Goal: Task Accomplishment & Management: Complete application form

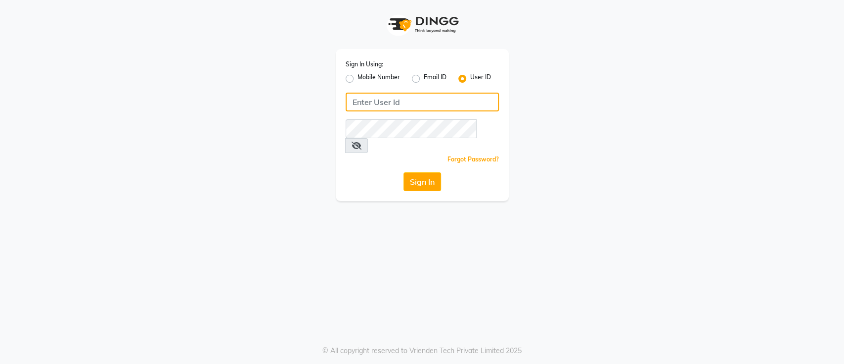
click at [392, 94] on input "Username" at bounding box center [422, 101] width 153 height 19
type input "[PERSON_NAME]@123"
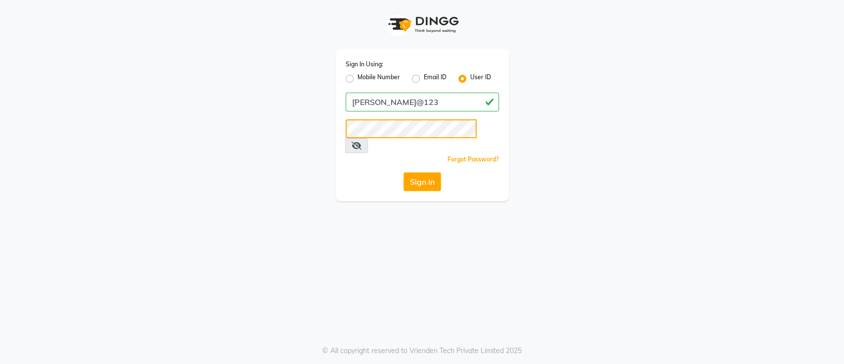
click at [404, 172] on button "Sign In" at bounding box center [423, 181] width 38 height 19
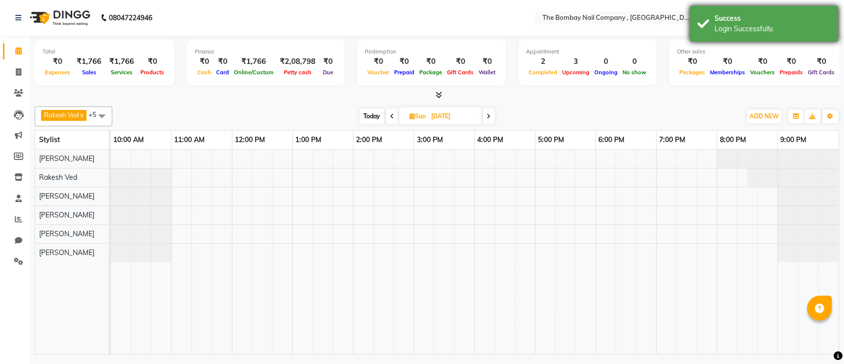
click at [723, 30] on div "Login Successfully." at bounding box center [773, 29] width 116 height 10
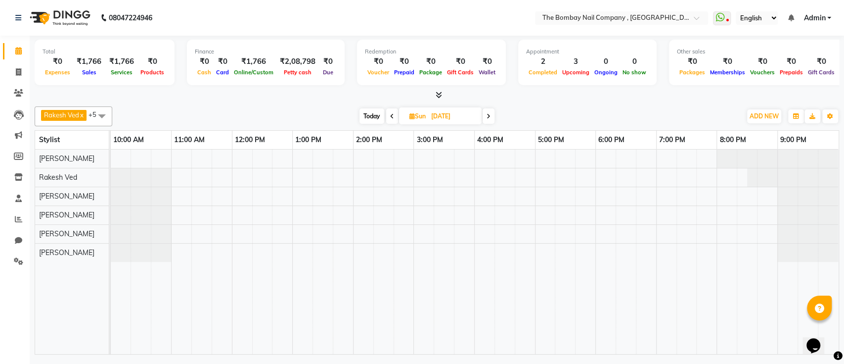
click at [376, 122] on span "Today" at bounding box center [372, 115] width 25 height 15
type input "[DATE]"
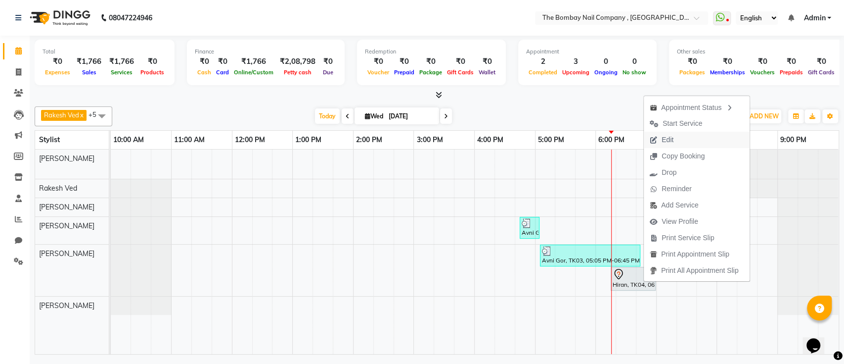
click at [666, 141] on span "Edit" at bounding box center [668, 140] width 12 height 10
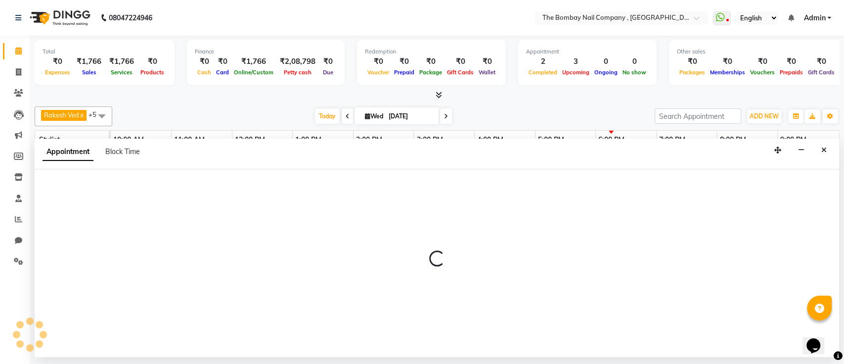
select select "tentative"
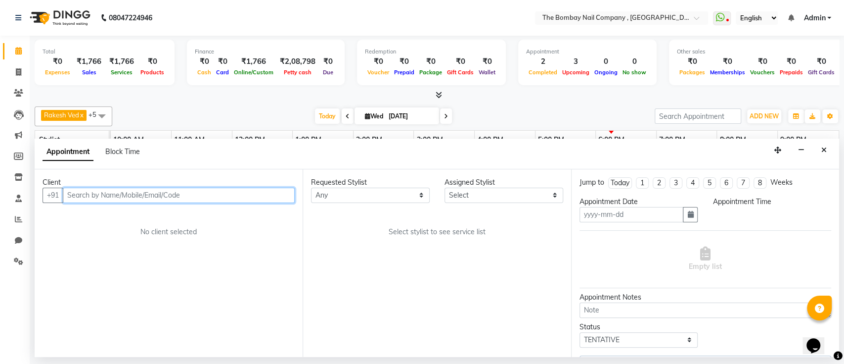
type input "[DATE]"
select select "90049"
select select "1095"
select select "3958"
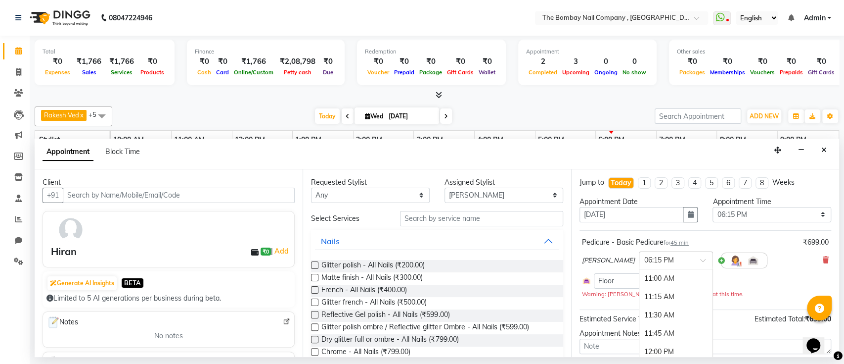
click at [644, 263] on input "text" at bounding box center [666, 259] width 44 height 10
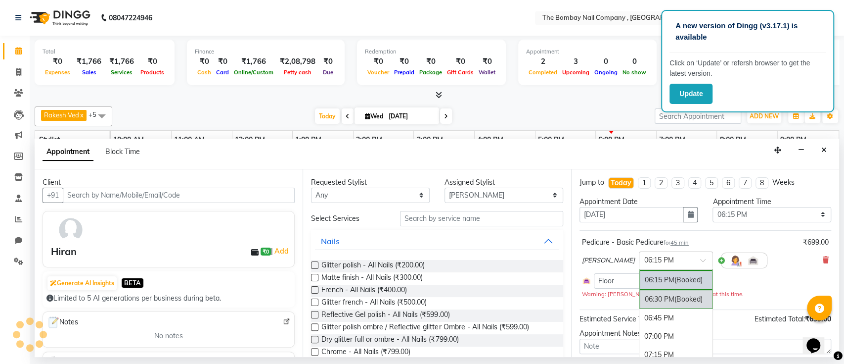
click at [641, 295] on div "06:30 PM (Booked)" at bounding box center [676, 298] width 73 height 19
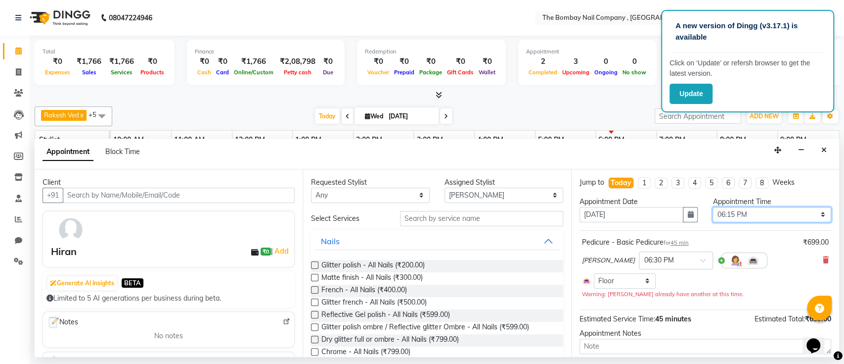
click at [731, 220] on select "Select 11:00 AM 11:15 AM 11:30 AM 11:45 AM 12:00 PM 12:15 PM 12:30 PM 12:45 PM …" at bounding box center [772, 214] width 119 height 15
select select "1110"
click at [713, 207] on select "Select 11:00 AM 11:15 AM 11:30 AM 11:45 AM 12:00 PM 12:15 PM 12:30 PM 12:45 PM …" at bounding box center [772, 214] width 119 height 15
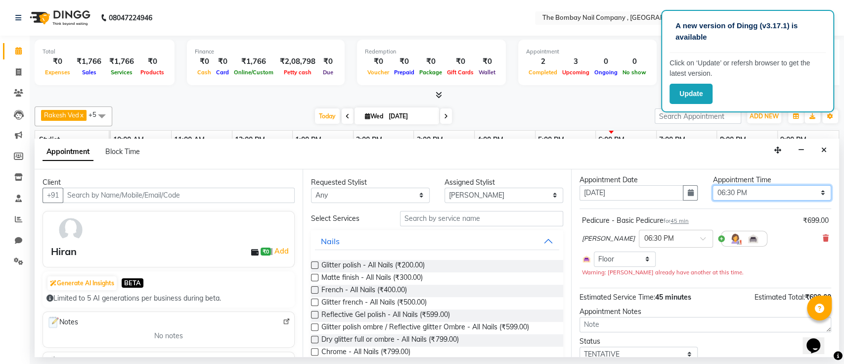
scroll to position [59, 0]
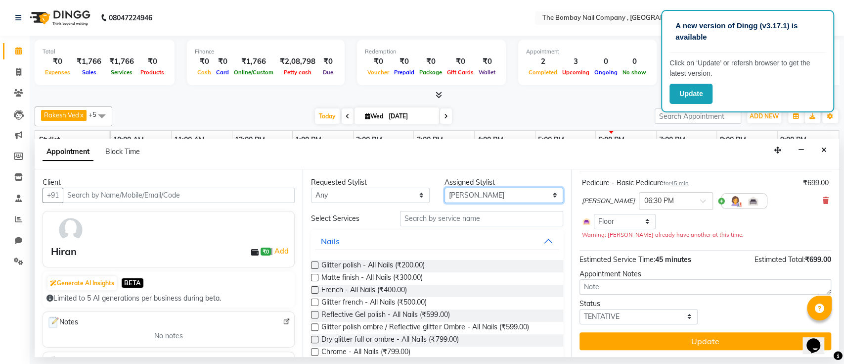
click at [455, 196] on select "Select BNC Ahmedabad Kalyani Krishna Zala Maulika Parth Soni Rakesh Ved Roy Sag…" at bounding box center [504, 194] width 119 height 15
select select "68146"
click at [445, 187] on select "Select BNC Ahmedabad Kalyani Krishna Zala Maulika Parth Soni Rakesh Ved Roy Sag…" at bounding box center [504, 194] width 119 height 15
click at [418, 221] on input "text" at bounding box center [481, 218] width 163 height 15
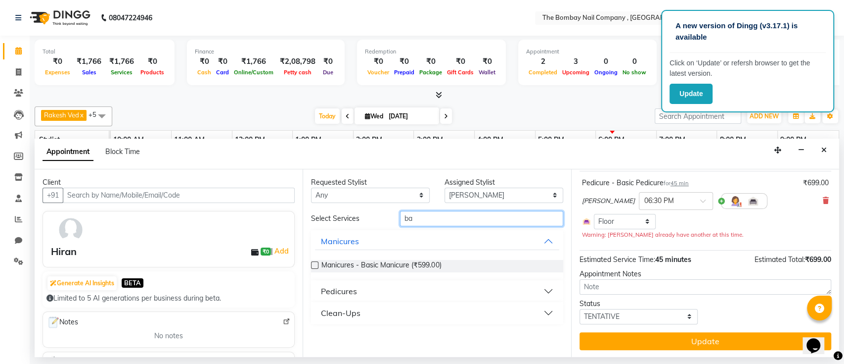
type input "b"
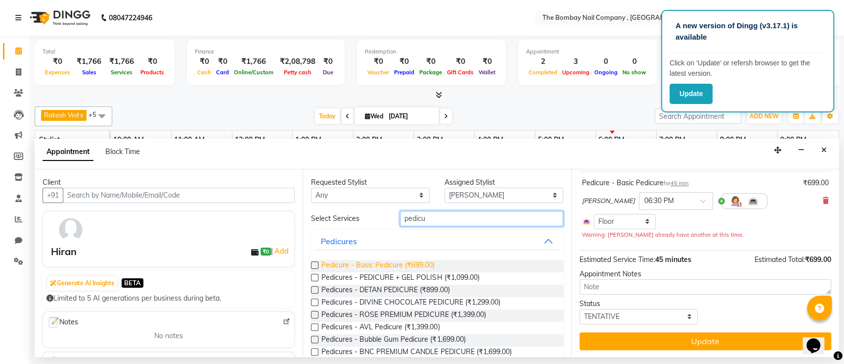
type input "pedicu"
click at [361, 263] on span "Pedicure - Basic Pedicure (₹699.00)" at bounding box center [377, 266] width 113 height 12
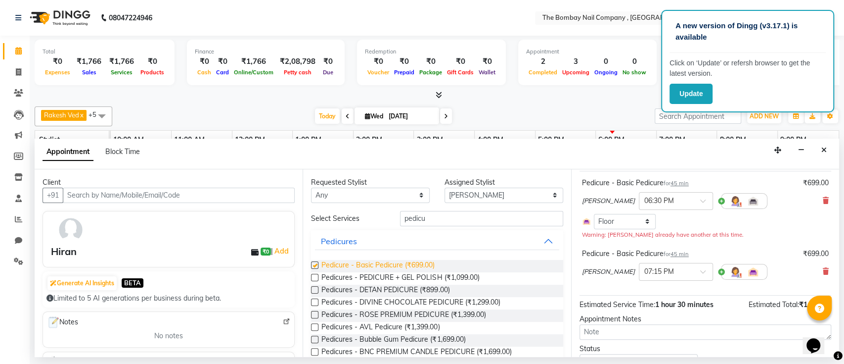
checkbox input "false"
click at [644, 273] on input "text" at bounding box center [666, 271] width 44 height 10
click at [640, 307] on div "06:30 PM" at bounding box center [676, 308] width 73 height 18
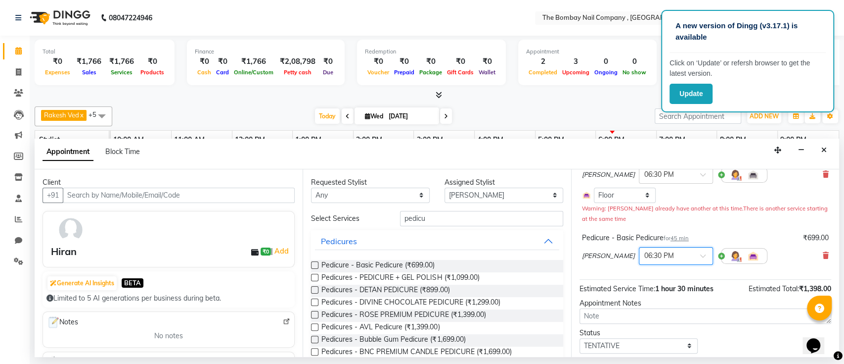
scroll to position [115, 0]
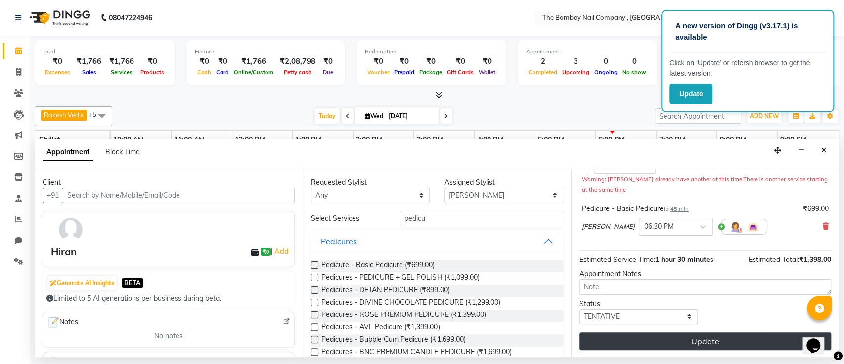
click at [709, 332] on button "Update" at bounding box center [706, 341] width 252 height 18
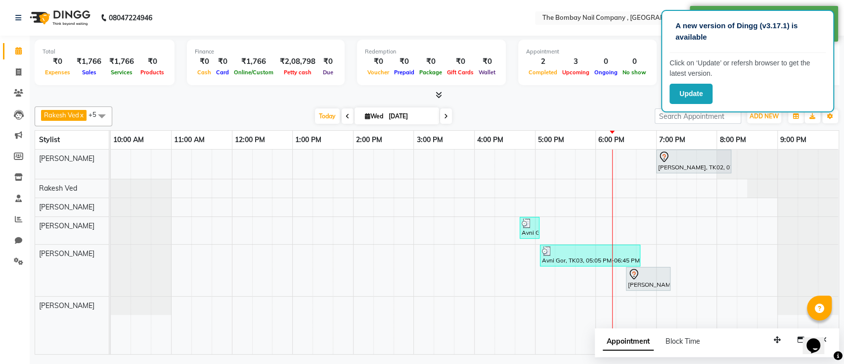
click at [99, 114] on span at bounding box center [102, 115] width 20 height 19
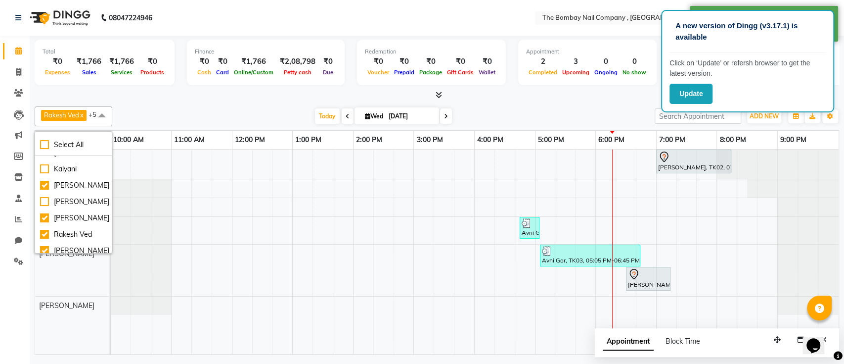
scroll to position [16, 0]
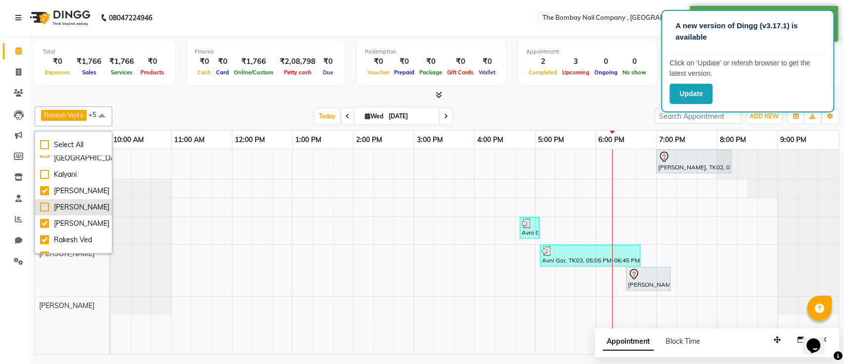
click at [47, 210] on div "[PERSON_NAME]" at bounding box center [73, 207] width 67 height 10
checkbox input "true"
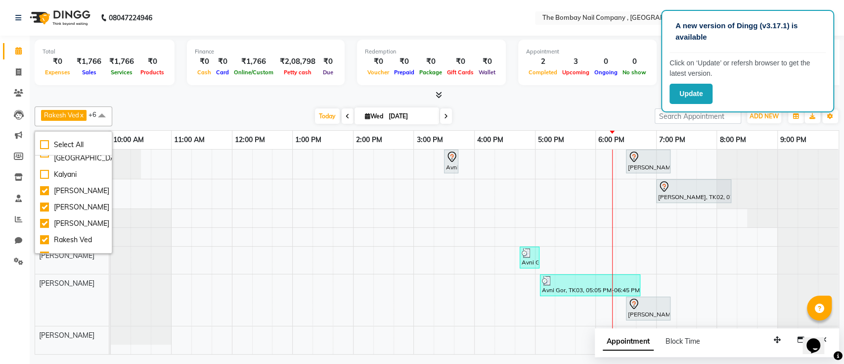
click at [207, 108] on div "Rakesh Ved x [PERSON_NAME] Das x [PERSON_NAME] x [PERSON_NAME] x [PERSON_NAME] …" at bounding box center [437, 116] width 805 height 20
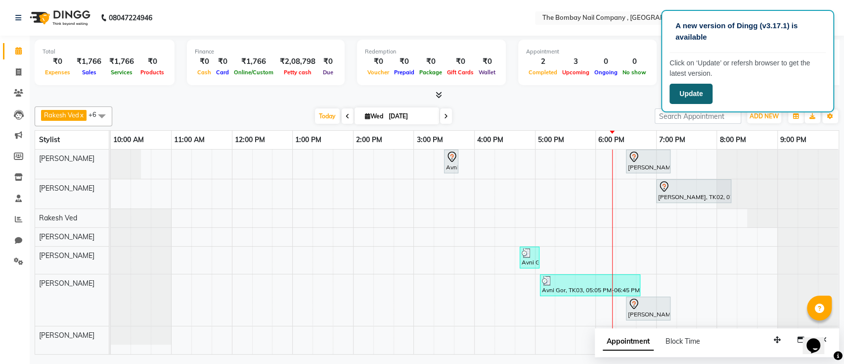
click at [683, 88] on button "Update" at bounding box center [691, 94] width 43 height 20
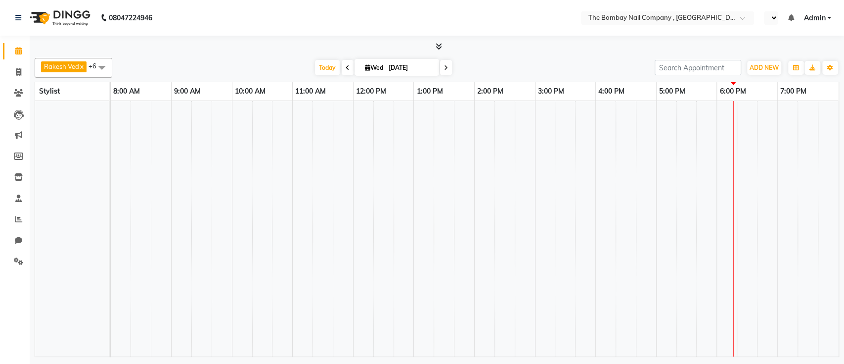
select select "en"
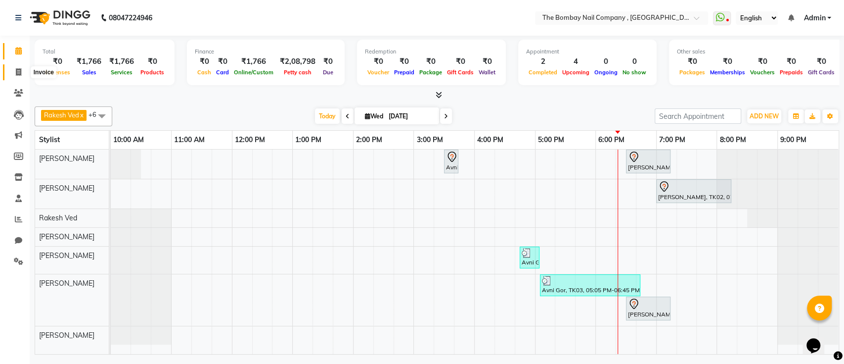
click at [13, 77] on span at bounding box center [18, 72] width 17 height 11
select select "7684"
select select "service"
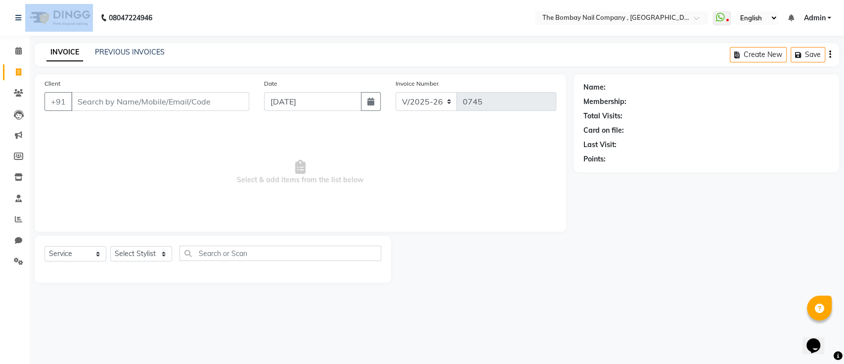
drag, startPoint x: 58, startPoint y: 2, endPoint x: 60, endPoint y: 17, distance: 14.4
click at [60, 17] on nav "08047224946 Select Location × The Bombay Nail Company , [GEOGRAPHIC_DATA] Whats…" at bounding box center [422, 18] width 844 height 36
click at [60, 17] on img at bounding box center [59, 18] width 68 height 28
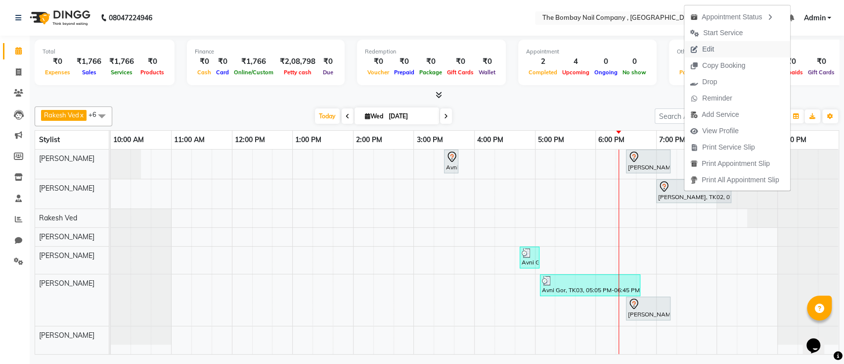
click at [701, 48] on span "Edit" at bounding box center [703, 49] width 36 height 16
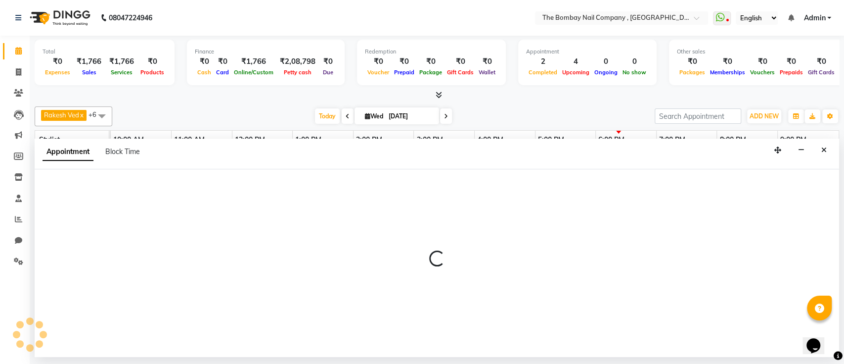
select select "tentative"
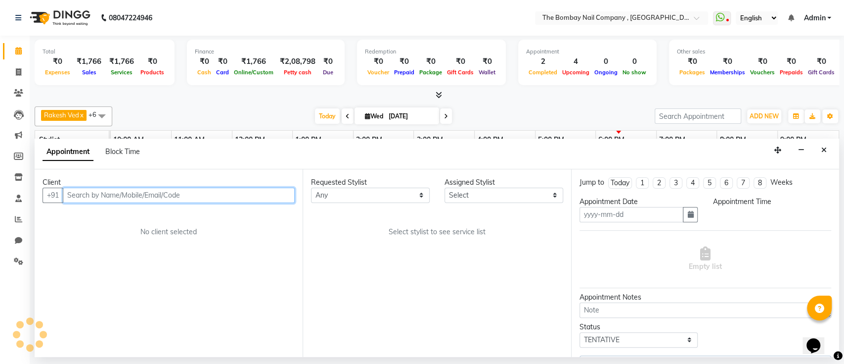
type input "[DATE]"
select select "1140"
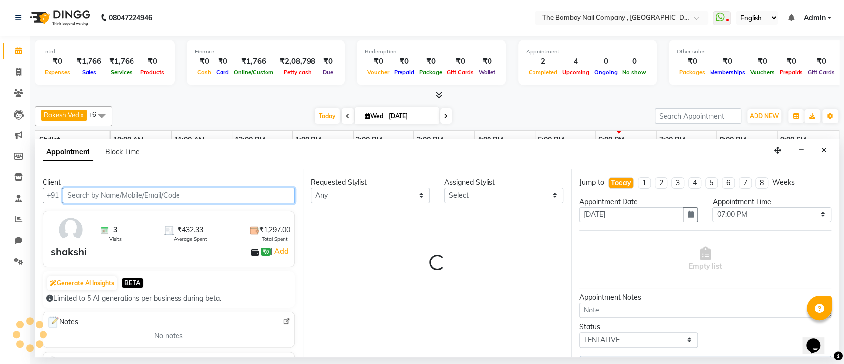
select select "68147"
select select "3958"
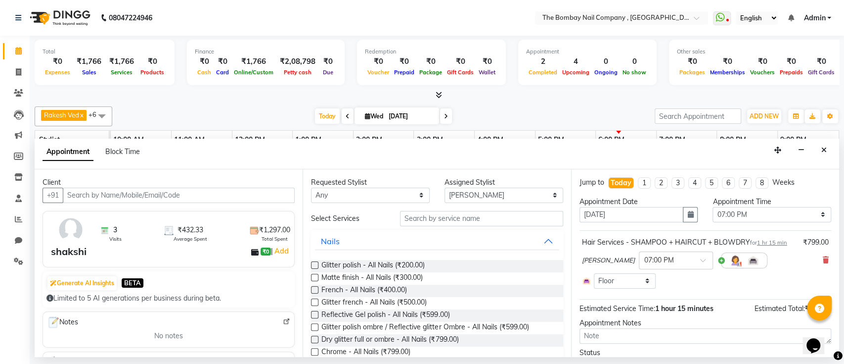
click at [71, 239] on img at bounding box center [70, 229] width 29 height 29
click at [18, 92] on icon at bounding box center [18, 92] width 9 height 7
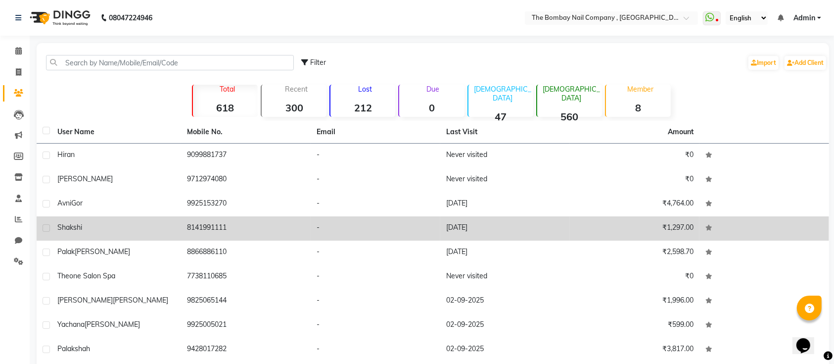
click at [87, 229] on div "shakshi" at bounding box center [116, 227] width 118 height 10
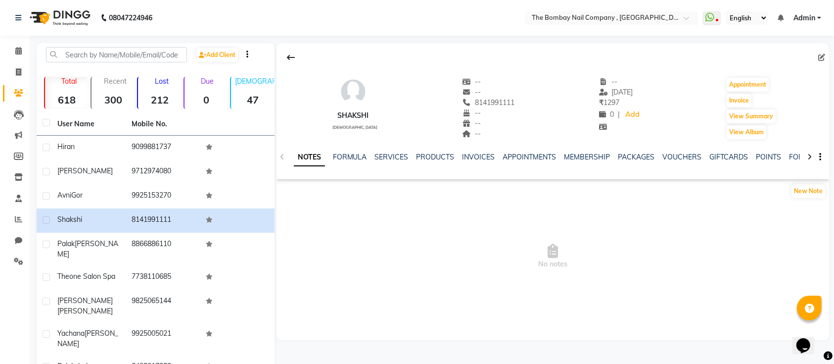
click at [820, 67] on div "[PERSON_NAME] [DEMOGRAPHIC_DATA] -- -- 8141991111 -- -- -- -- [DATE] ₹ 1297 0 |…" at bounding box center [552, 103] width 552 height 73
click at [821, 55] on icon at bounding box center [821, 57] width 7 height 7
select select "[DEMOGRAPHIC_DATA]"
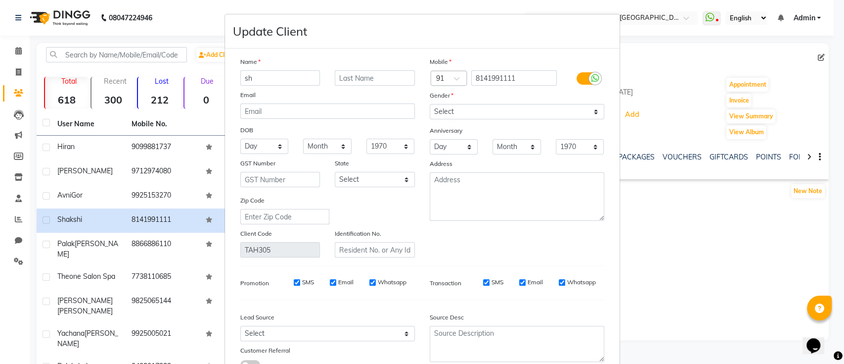
type input "s"
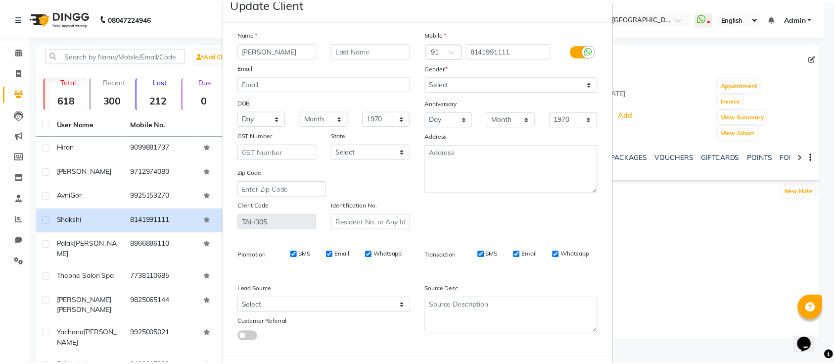
scroll to position [73, 0]
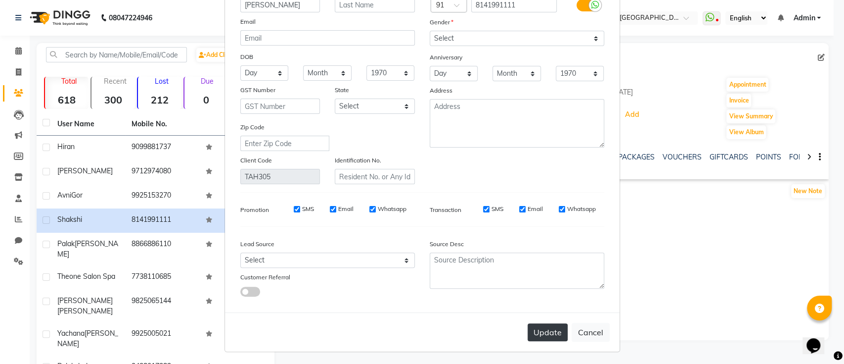
type input "[PERSON_NAME]"
click at [542, 335] on button "Update" at bounding box center [548, 332] width 40 height 18
select select
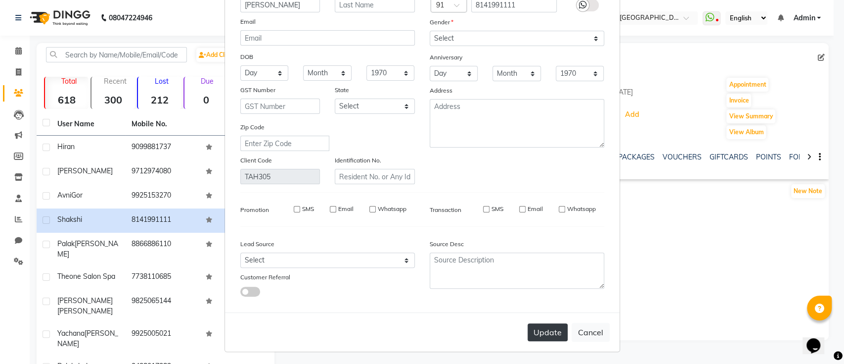
select select
checkbox input "false"
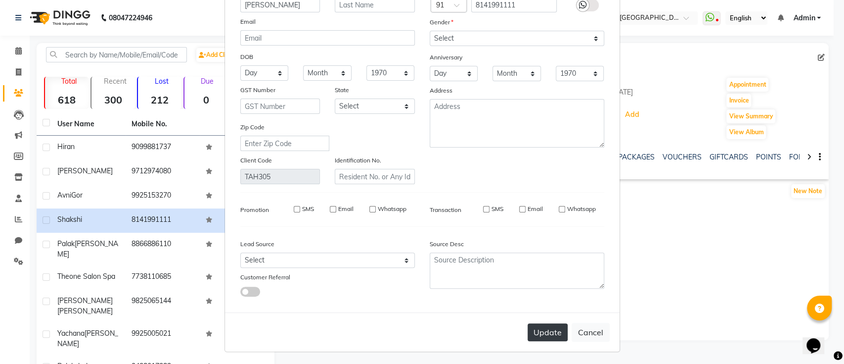
checkbox input "false"
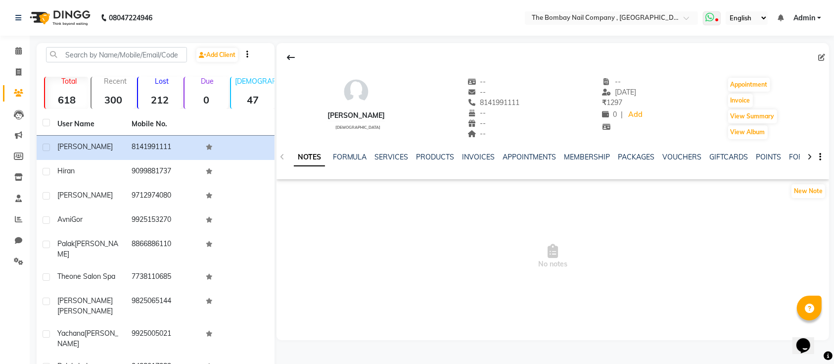
click at [716, 19] on icon at bounding box center [717, 20] width 3 height 5
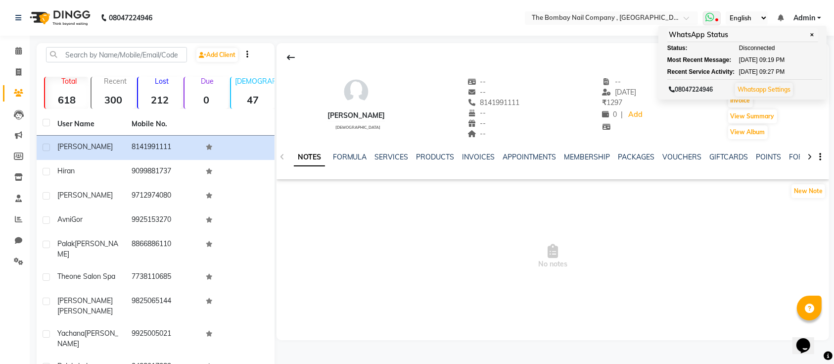
click at [746, 86] on link "Whatsapp Settings" at bounding box center [763, 89] width 53 height 7
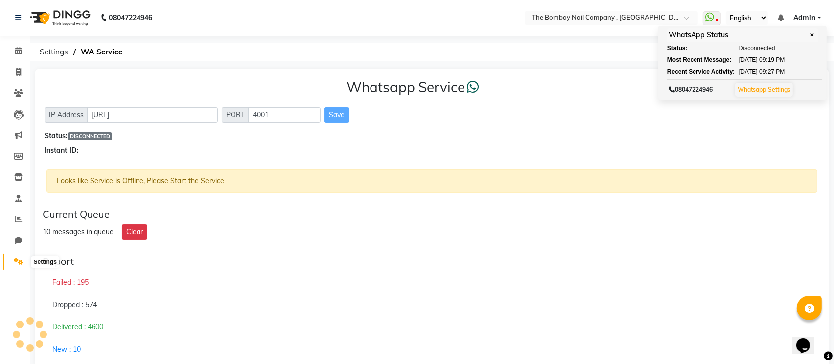
click at [14, 261] on icon at bounding box center [18, 260] width 9 height 7
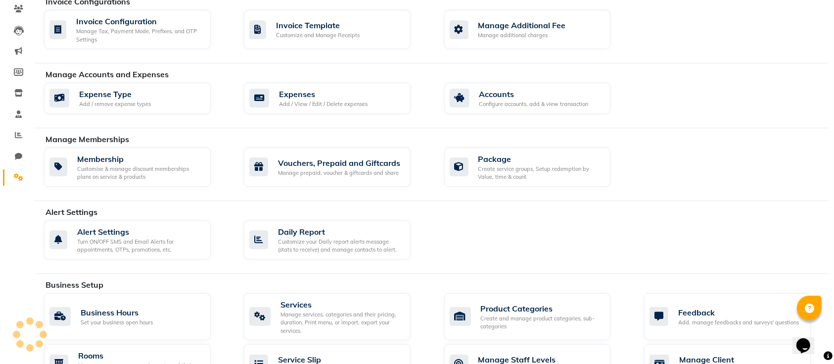
scroll to position [101, 0]
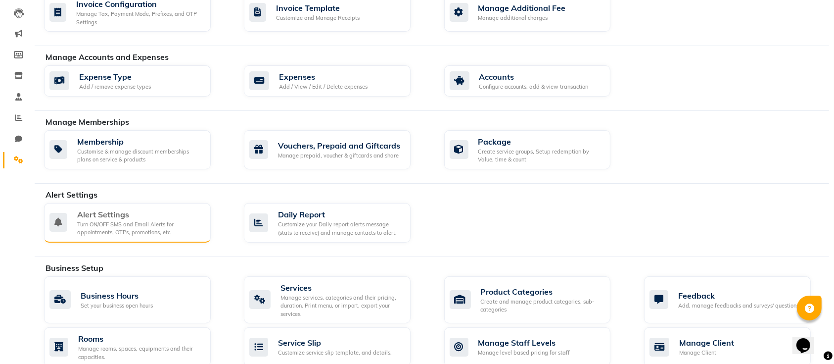
click at [132, 229] on div "Turn ON/OFF SMS and Email Alerts for appointments, OTPs, promotions, etc." at bounding box center [140, 228] width 126 height 16
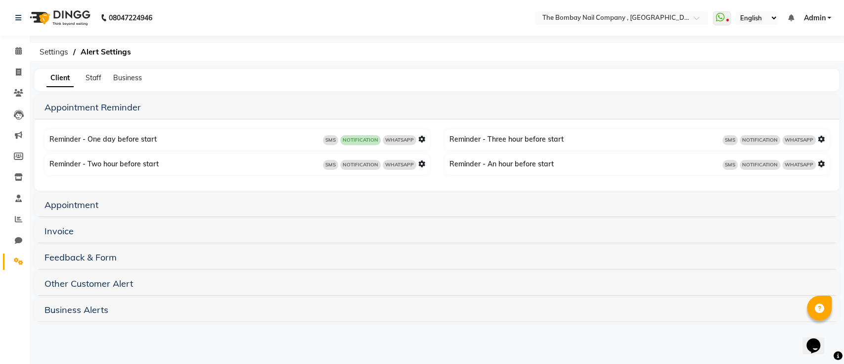
click at [79, 11] on img at bounding box center [59, 18] width 68 height 28
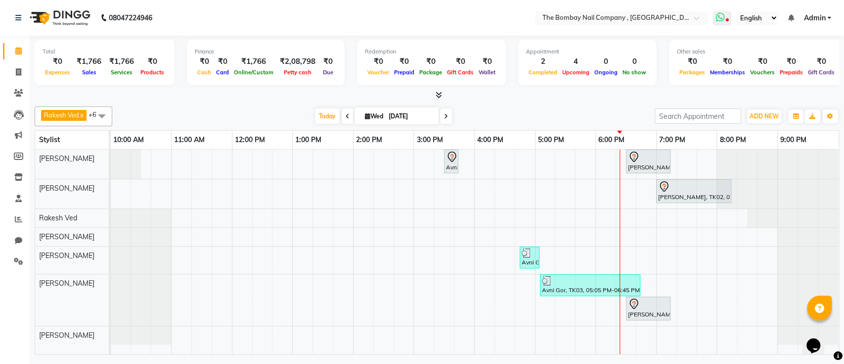
click at [723, 21] on icon at bounding box center [720, 17] width 9 height 10
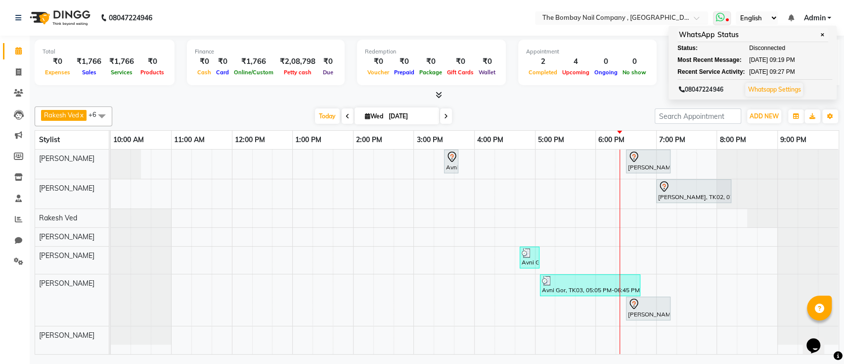
click at [723, 21] on icon at bounding box center [720, 17] width 9 height 10
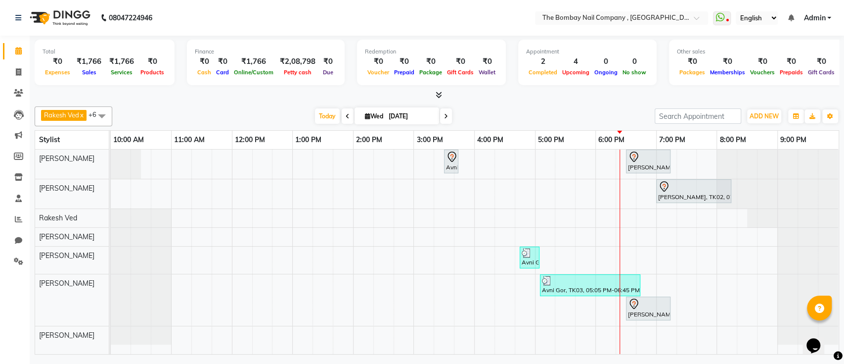
click at [55, 19] on img at bounding box center [59, 18] width 68 height 28
click at [284, 107] on div "Rakesh Ved x [PERSON_NAME] Das x [PERSON_NAME] x [PERSON_NAME] x [PERSON_NAME] …" at bounding box center [437, 116] width 805 height 20
click at [19, 260] on icon at bounding box center [18, 260] width 9 height 7
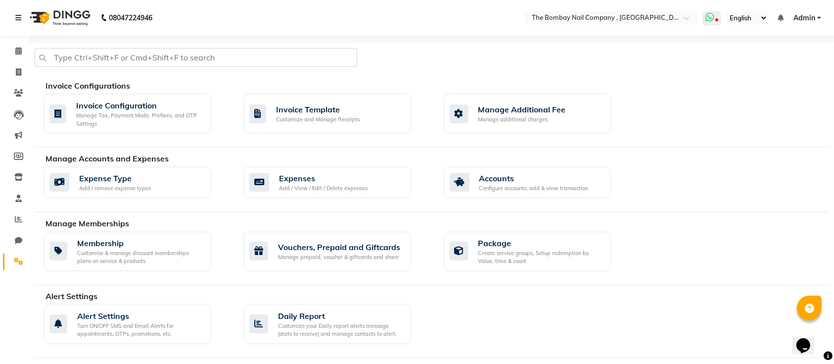
click at [704, 20] on span at bounding box center [712, 18] width 18 height 14
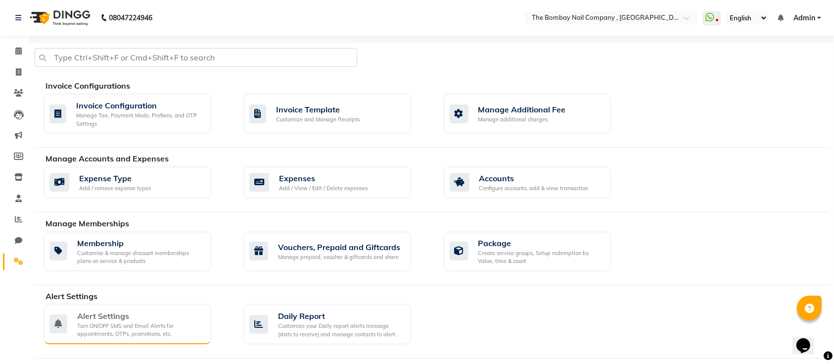
click at [125, 327] on div "Turn ON/OFF SMS and Email Alerts for appointments, OTPs, promotions, etc." at bounding box center [140, 329] width 126 height 16
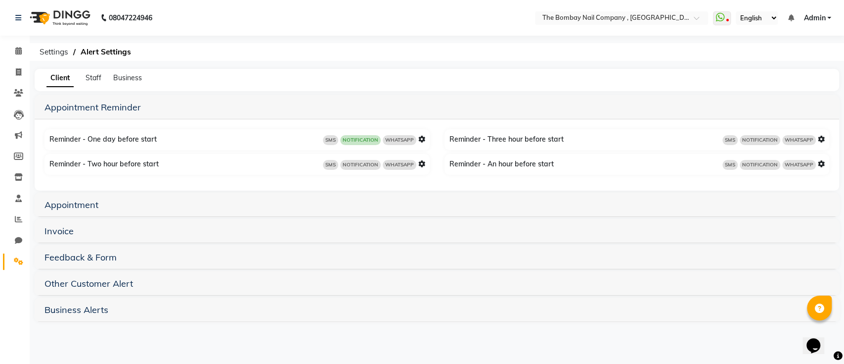
click at [193, 223] on div "Invoice" at bounding box center [437, 231] width 805 height 24
click at [55, 232] on link "Invoice" at bounding box center [59, 230] width 29 height 11
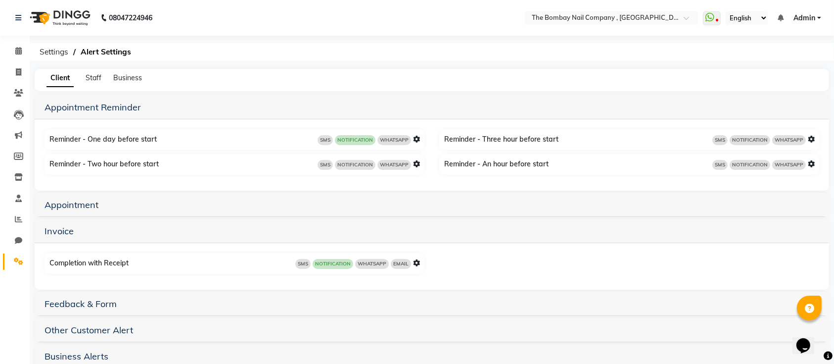
click at [298, 267] on span "SMS" at bounding box center [302, 264] width 15 height 10
click at [416, 264] on icon at bounding box center [416, 262] width 7 height 7
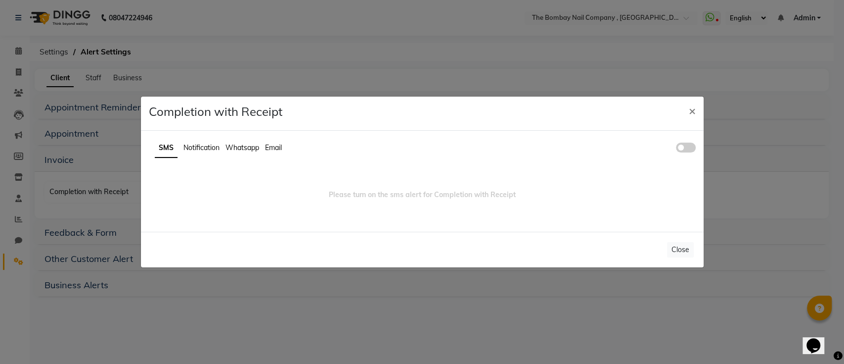
click at [687, 146] on span at bounding box center [686, 147] width 20 height 10
click at [676, 149] on input "checkbox" at bounding box center [676, 149] width 0 height 0
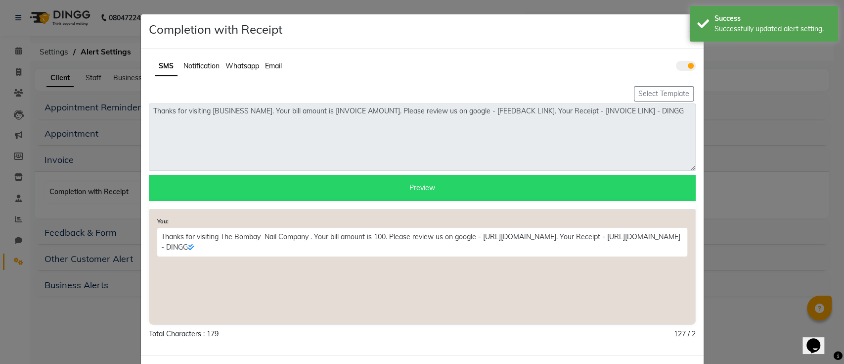
scroll to position [40, 0]
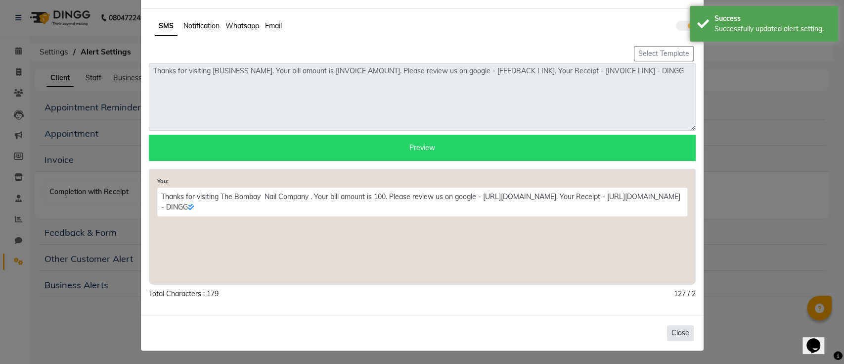
click at [677, 336] on button "Close" at bounding box center [680, 332] width 27 height 15
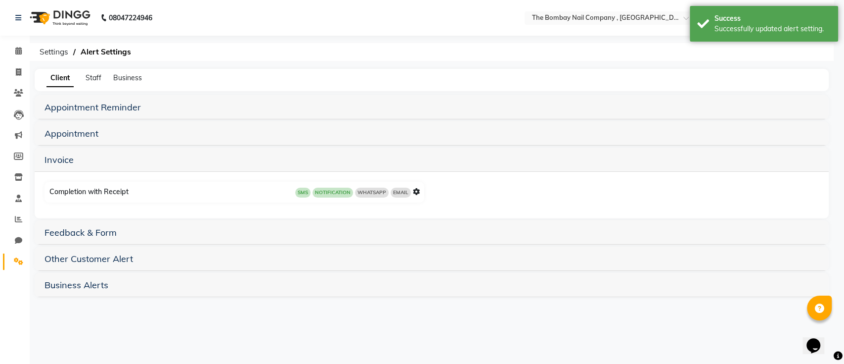
scroll to position [0, 0]
click at [78, 130] on link "Appointment" at bounding box center [72, 133] width 54 height 11
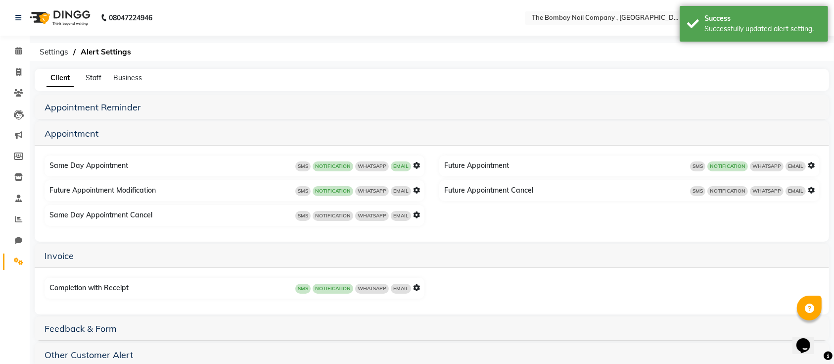
click at [415, 167] on icon at bounding box center [416, 165] width 7 height 7
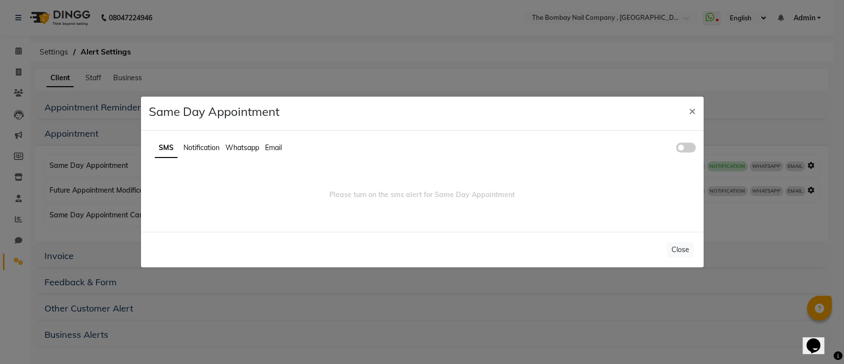
click at [685, 148] on span at bounding box center [686, 147] width 20 height 10
click at [676, 149] on input "checkbox" at bounding box center [676, 149] width 0 height 0
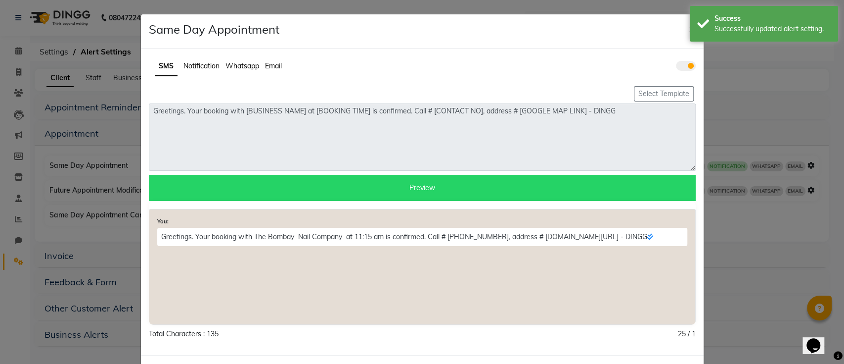
click at [689, 30] on span "×" at bounding box center [692, 28] width 7 height 15
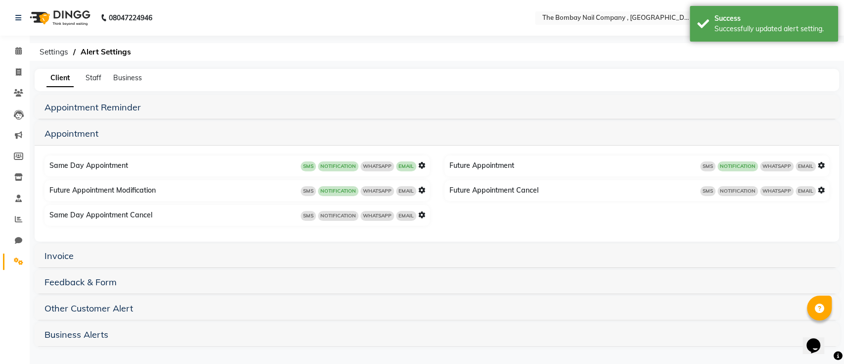
click at [820, 163] on icon at bounding box center [821, 165] width 7 height 7
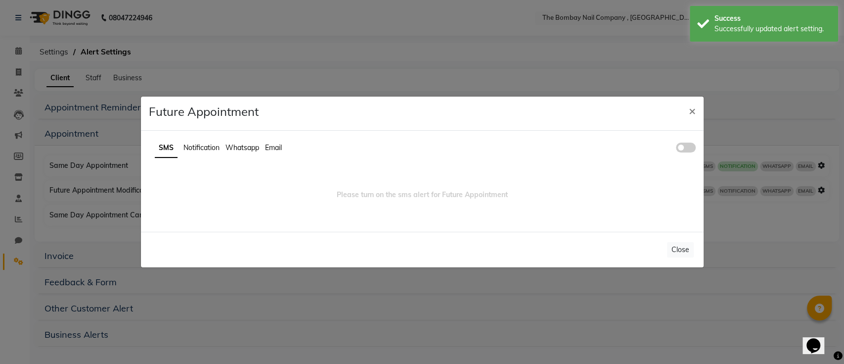
click at [693, 147] on span at bounding box center [686, 147] width 20 height 10
click at [676, 149] on input "checkbox" at bounding box center [676, 149] width 0 height 0
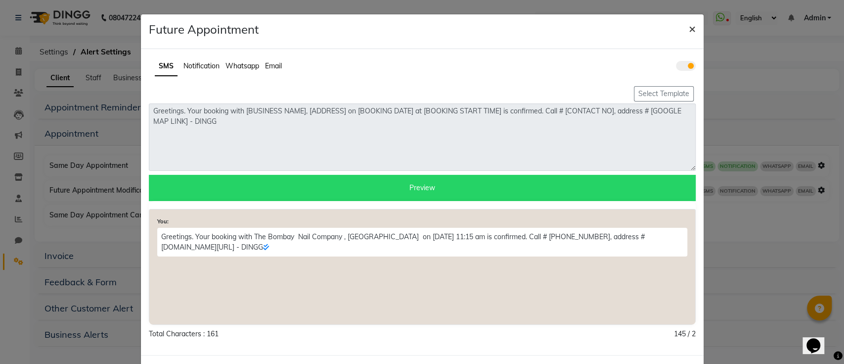
click at [689, 29] on span "×" at bounding box center [692, 28] width 7 height 15
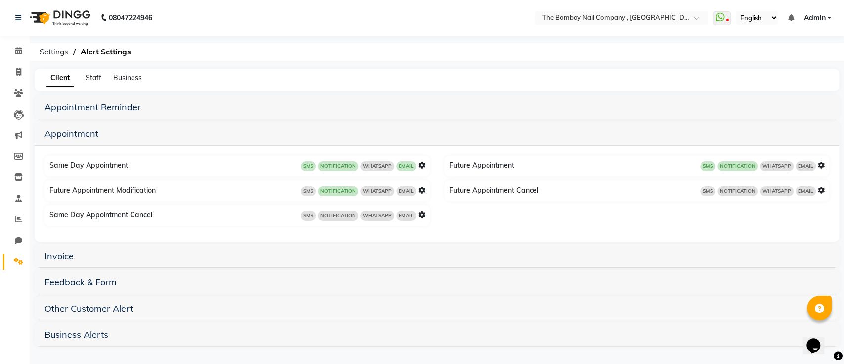
click at [62, 26] on img at bounding box center [59, 18] width 68 height 28
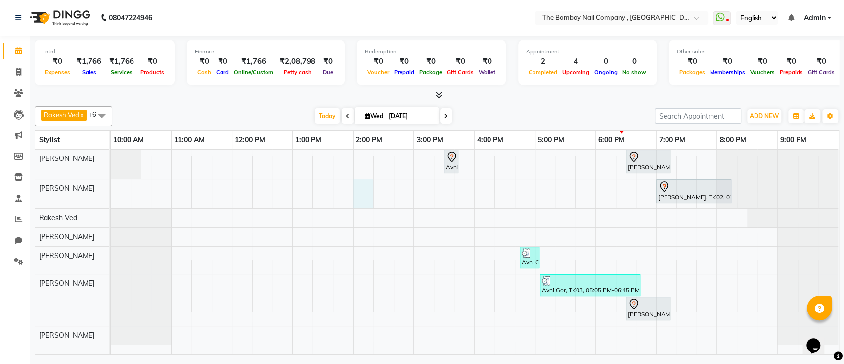
click at [355, 204] on div "Avni Gor, TK01, 03:30 PM-03:40 PM, Removals - Gel Polish Hiran, TK04, 06:30 PM-…" at bounding box center [475, 251] width 728 height 204
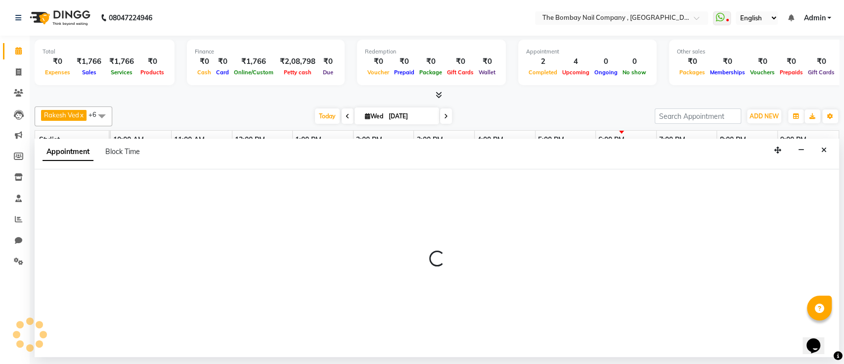
select select "68147"
select select "840"
select select "tentative"
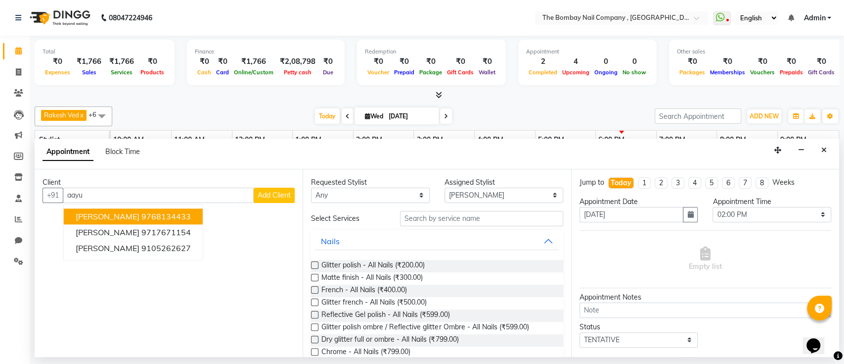
type input "[PERSON_NAME].[PERSON_NAME]@gmai"
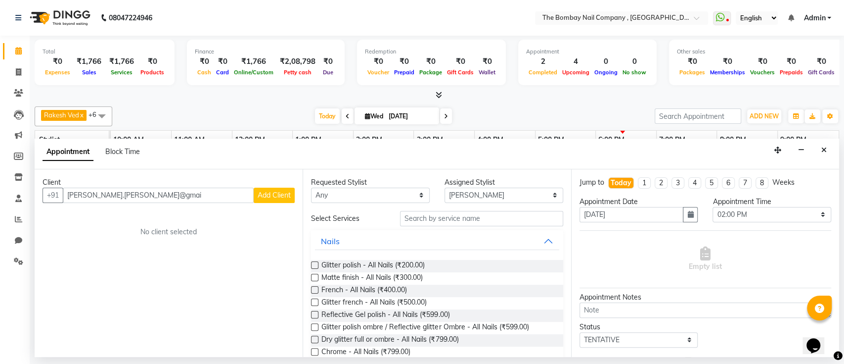
click at [317, 280] on label at bounding box center [314, 277] width 7 height 7
click at [317, 280] on input "checkbox" at bounding box center [314, 278] width 6 height 6
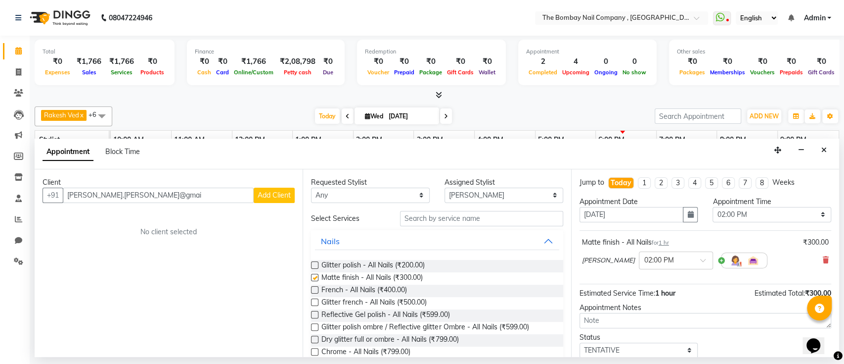
checkbox input "false"
click at [715, 214] on select "Select 11:00 AM 11:15 AM 11:30 AM 11:45 AM 12:00 PM 12:15 PM 12:30 PM 12:45 PM …" at bounding box center [772, 214] width 119 height 15
select select "1260"
click at [713, 207] on select "Select 11:00 AM 11:15 AM 11:30 AM 11:45 AM 12:00 PM 12:15 PM 12:30 PM 12:45 PM …" at bounding box center [772, 214] width 119 height 15
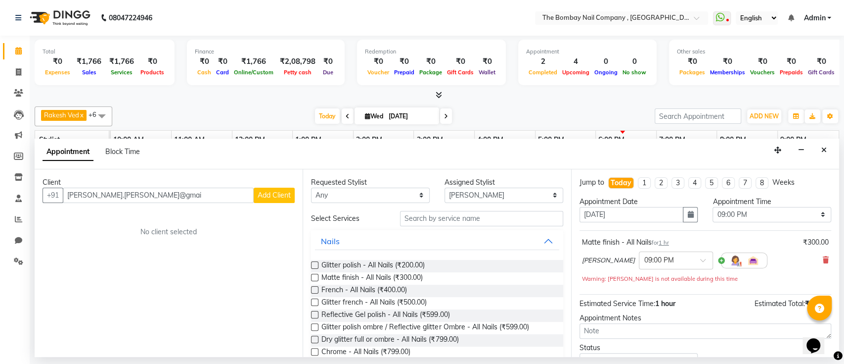
click at [722, 194] on div "Jump to [DATE] 1 2 3 4 5 6 7 8 Weeks" at bounding box center [705, 186] width 267 height 19
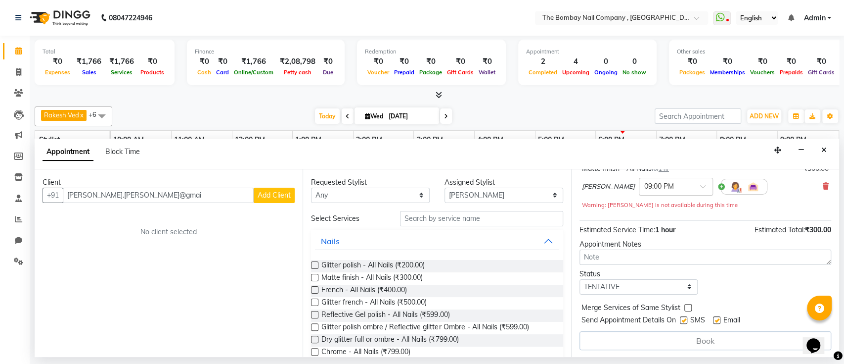
scroll to position [74, 0]
click at [688, 335] on div "Book" at bounding box center [706, 339] width 252 height 19
drag, startPoint x: 156, startPoint y: 195, endPoint x: 0, endPoint y: 192, distance: 155.8
click at [0, 192] on app-home "08047224946 Select Location × The Bombay Nail Company , [GEOGRAPHIC_DATA] Whats…" at bounding box center [422, 178] width 844 height 357
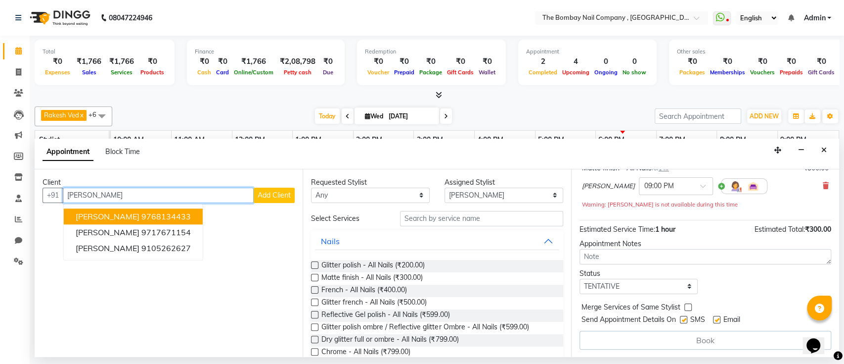
click at [87, 211] on span "[PERSON_NAME]" at bounding box center [108, 216] width 64 height 10
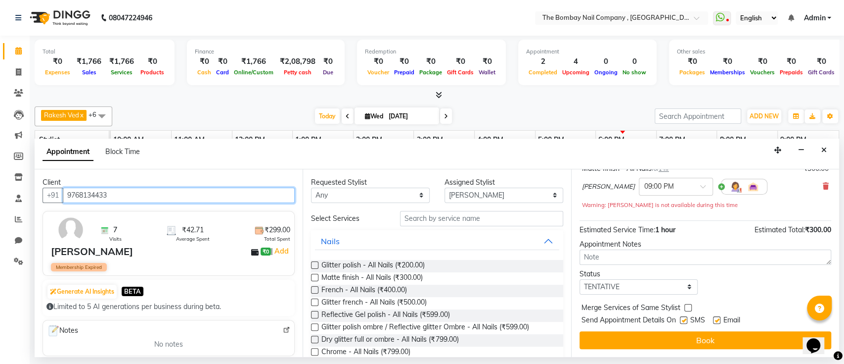
scroll to position [73, 0]
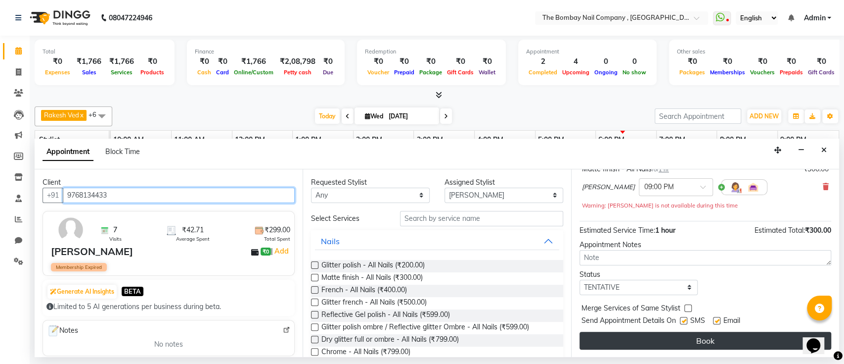
type input "9768134433"
click at [653, 335] on button "Book" at bounding box center [706, 340] width 252 height 18
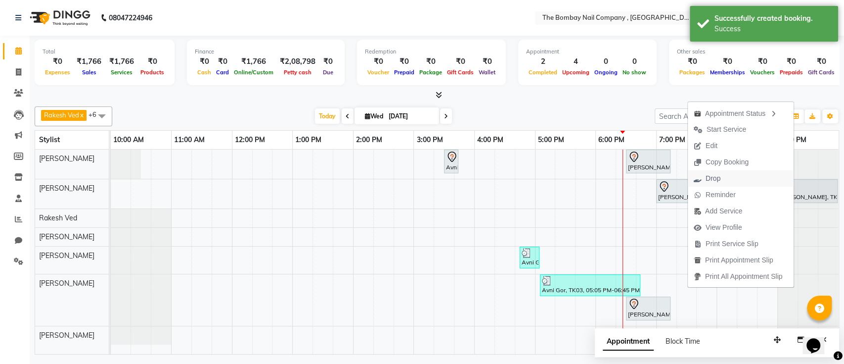
click at [732, 179] on button "Drop" at bounding box center [741, 178] width 106 height 16
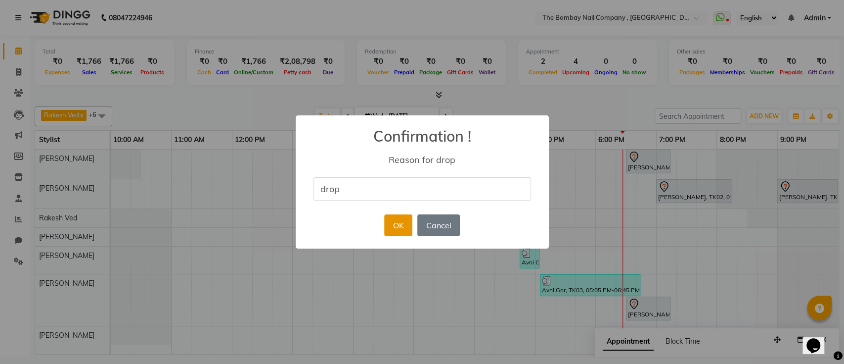
type input "drop"
click at [394, 224] on button "OK" at bounding box center [398, 225] width 28 height 22
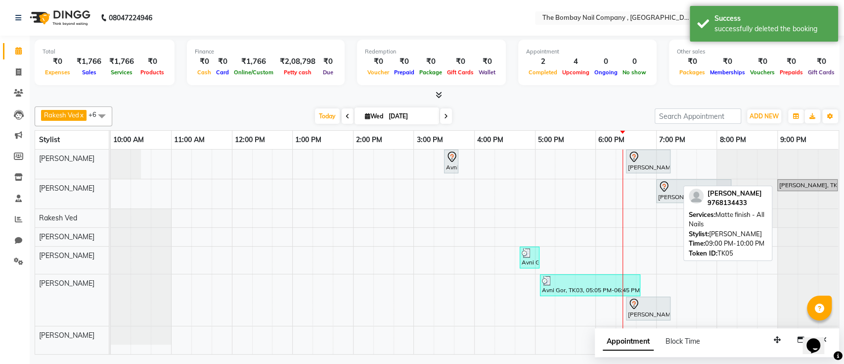
click at [796, 184] on div "[PERSON_NAME], TK05, 09:00 PM-10:00 PM, Matte finish - All Nails" at bounding box center [808, 185] width 58 height 9
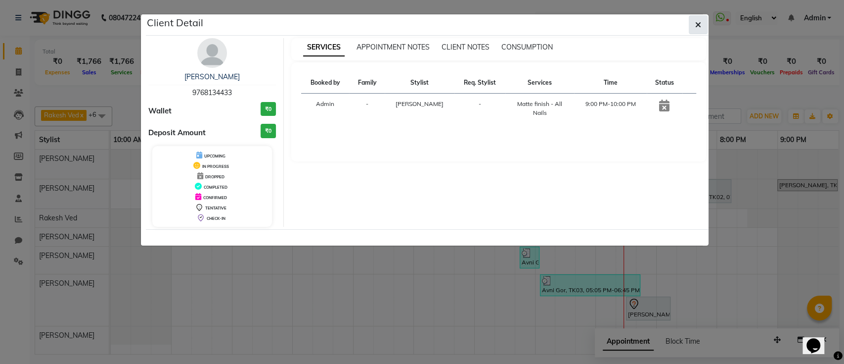
click at [699, 24] on icon "button" at bounding box center [698, 25] width 6 height 8
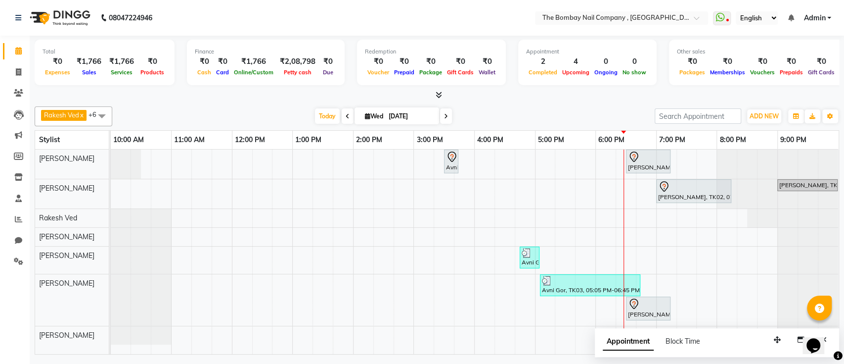
click at [16, 275] on li "Completed InProgress Upcoming Dropped Tentative Check-In Confirm" at bounding box center [15, 274] width 30 height 5
click at [16, 267] on link "Settings" at bounding box center [15, 261] width 24 height 16
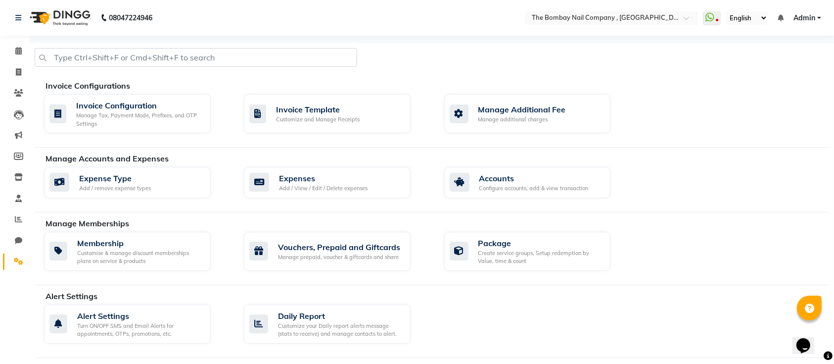
click at [56, 18] on img at bounding box center [59, 18] width 68 height 28
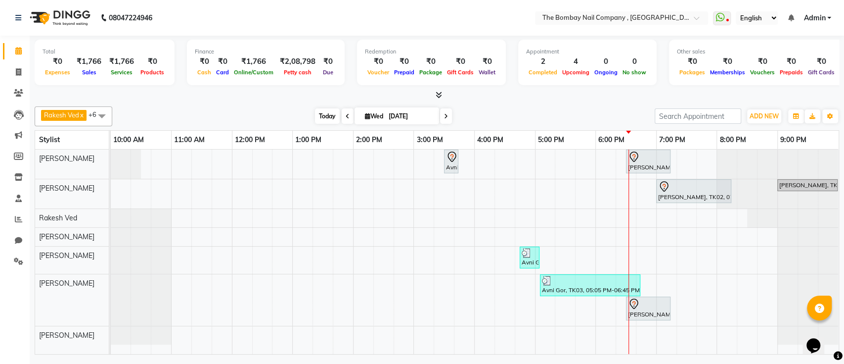
click at [325, 120] on span "Today" at bounding box center [327, 115] width 25 height 15
click at [721, 17] on icon at bounding box center [720, 17] width 9 height 10
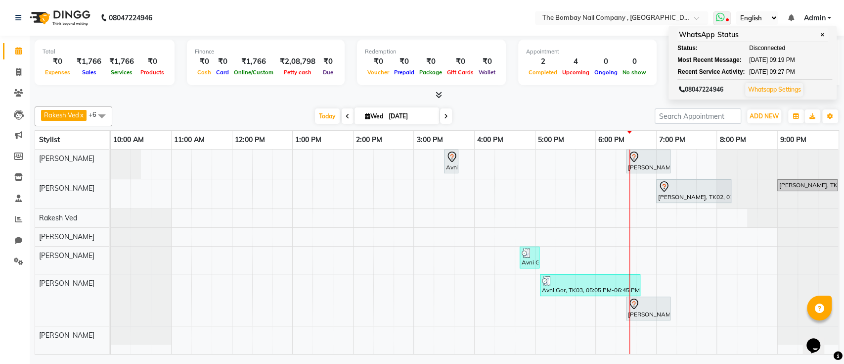
click at [721, 17] on icon at bounding box center [720, 17] width 9 height 10
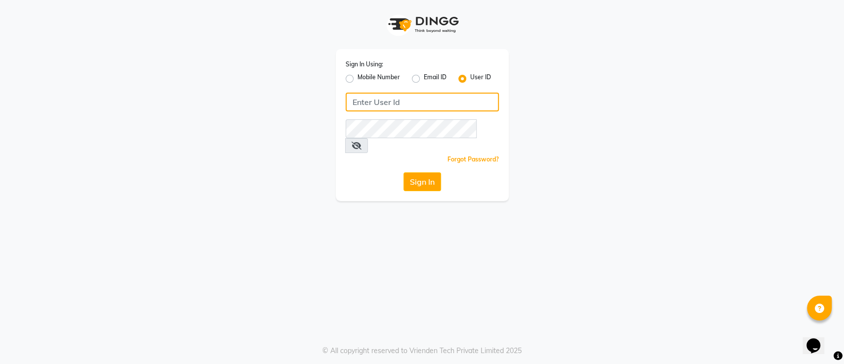
click at [400, 98] on input "Username" at bounding box center [422, 101] width 153 height 19
type input "[PERSON_NAME]@123"
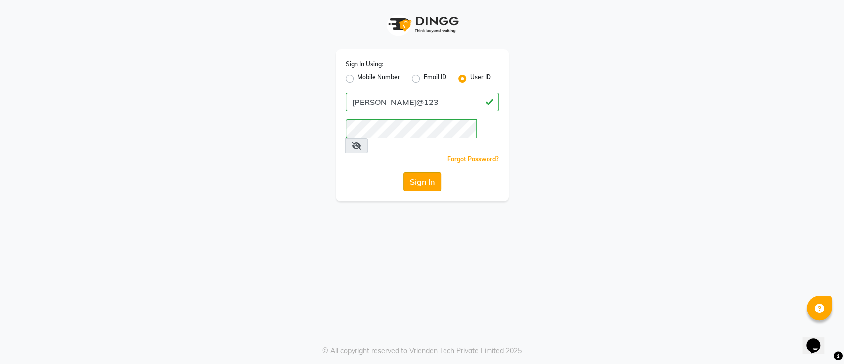
click at [414, 172] on button "Sign In" at bounding box center [423, 181] width 38 height 19
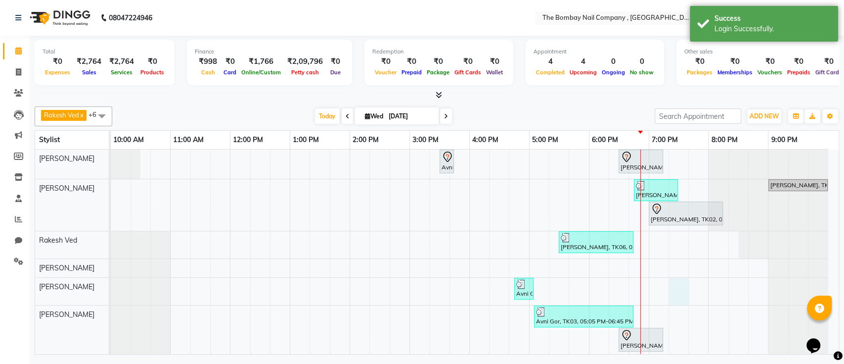
click at [685, 287] on div "Avni Gor, TK01, 03:30 PM-03:40 PM, Removals - Gel Polish Hiran, TK04, 06:30 PM-…" at bounding box center [475, 262] width 728 height 226
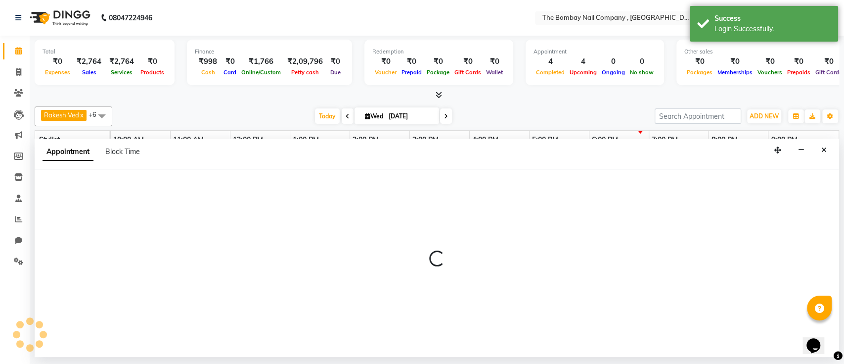
select select "89334"
select select "tentative"
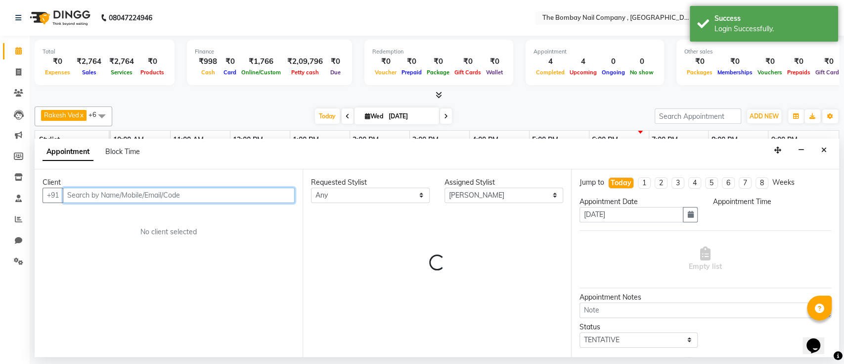
select select "1155"
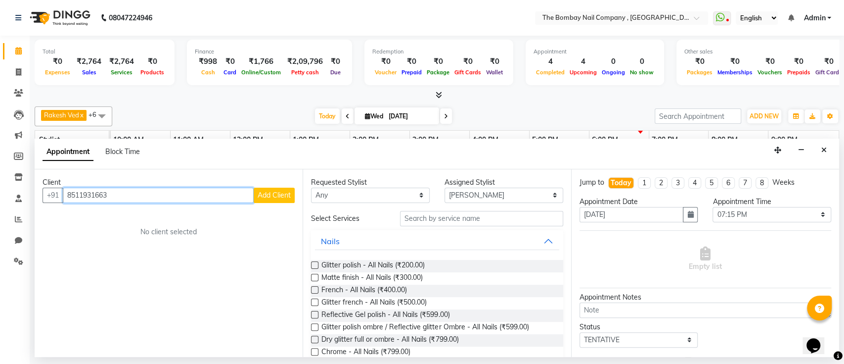
type input "8511931663"
click at [279, 198] on span "Add Client" at bounding box center [274, 194] width 33 height 9
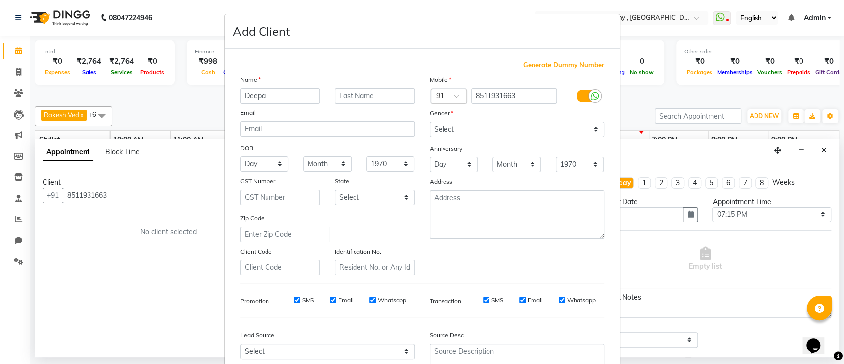
type input "Deepa"
click at [352, 96] on input "text" at bounding box center [375, 95] width 80 height 15
type input "[PERSON_NAME]"
click at [451, 130] on select "Select [DEMOGRAPHIC_DATA] [DEMOGRAPHIC_DATA] Other Prefer Not To Say" at bounding box center [517, 129] width 175 height 15
select select "[DEMOGRAPHIC_DATA]"
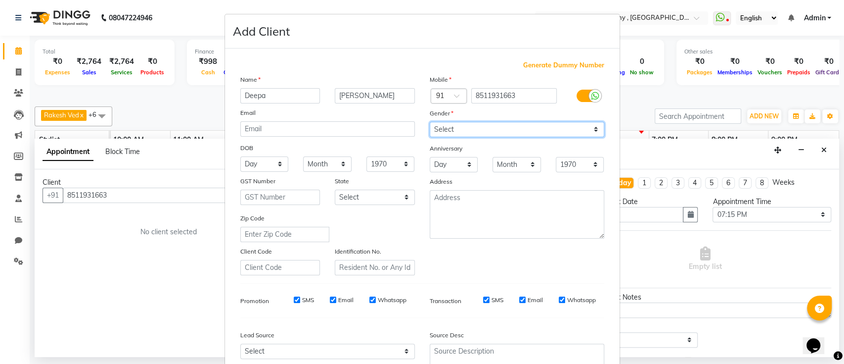
click at [430, 122] on select "Select [DEMOGRAPHIC_DATA] [DEMOGRAPHIC_DATA] Other Prefer Not To Say" at bounding box center [517, 129] width 175 height 15
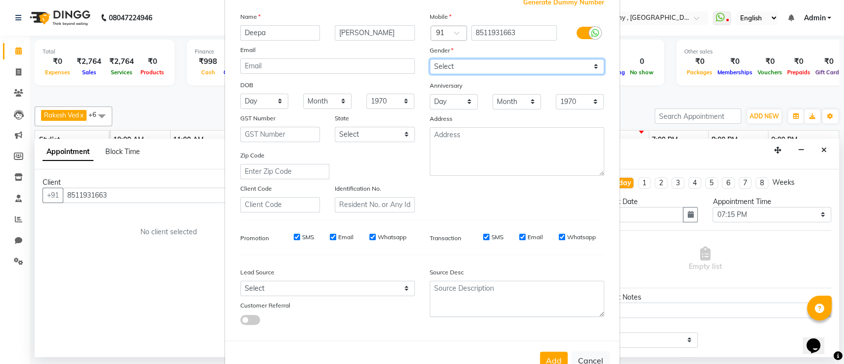
scroll to position [77, 0]
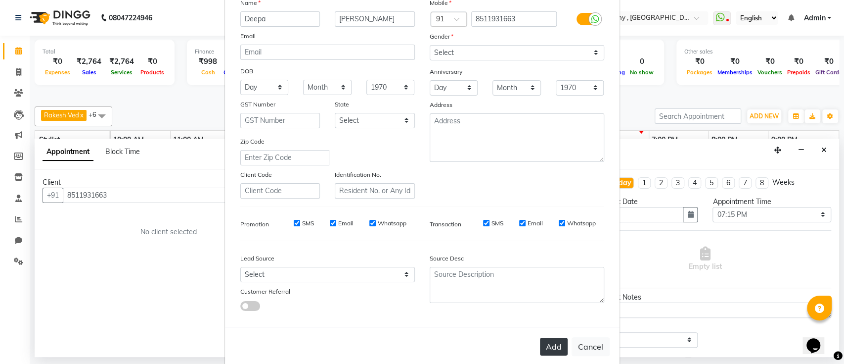
click at [543, 342] on button "Add" at bounding box center [554, 346] width 28 height 18
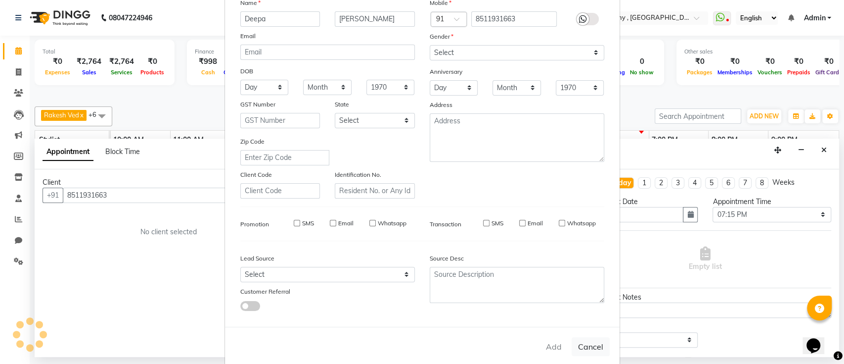
select select
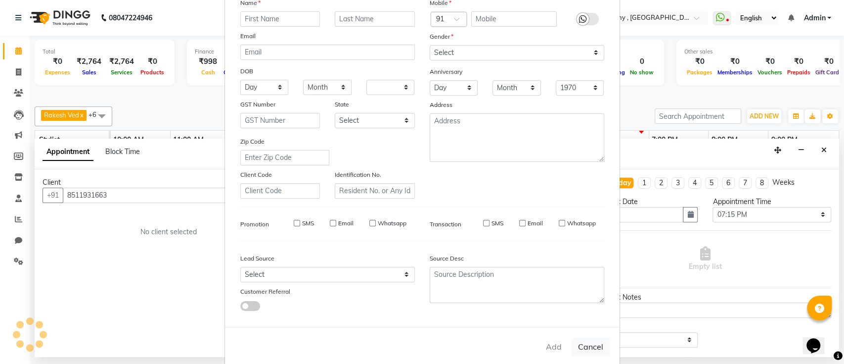
select select
checkbox input "false"
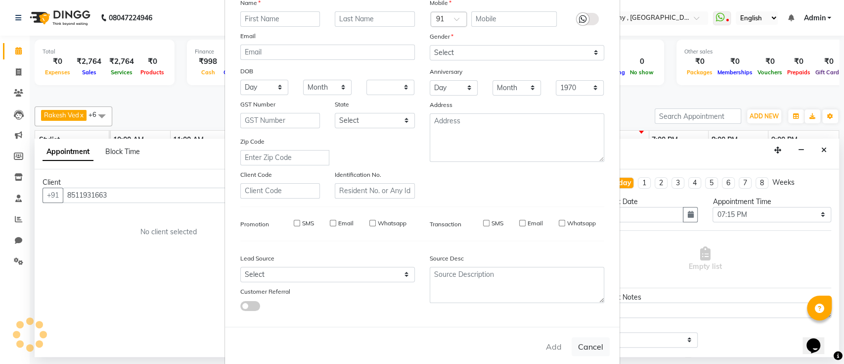
checkbox input "false"
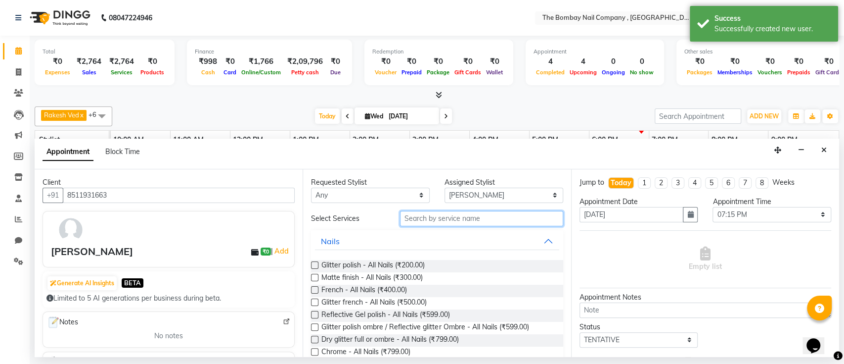
click at [446, 217] on input "text" at bounding box center [481, 218] width 163 height 15
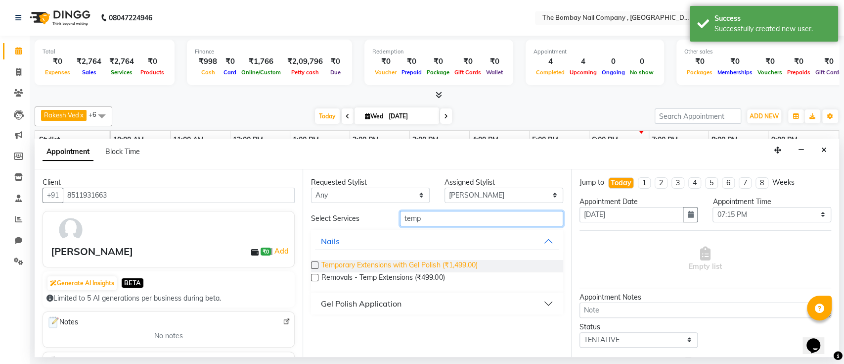
type input "temp"
click at [383, 263] on span "Temporary Extensions with Gel Polish (₹1,499.00)" at bounding box center [399, 266] width 156 height 12
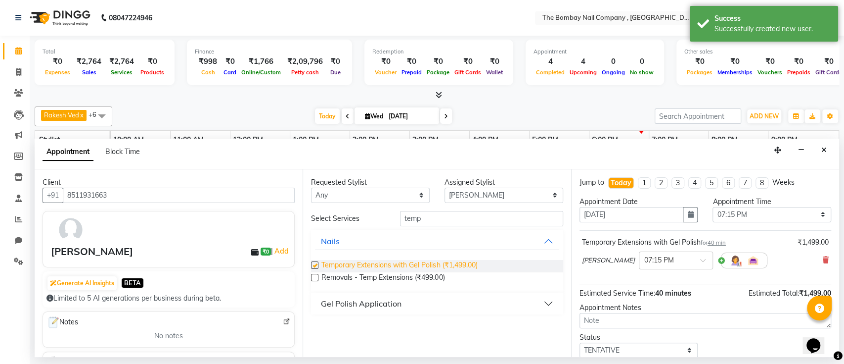
checkbox input "false"
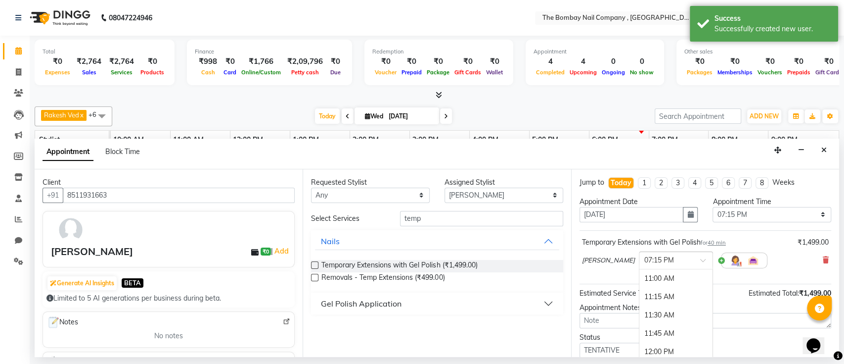
click at [644, 259] on input "text" at bounding box center [666, 259] width 44 height 10
click at [640, 298] on div "07:30 PM" at bounding box center [676, 297] width 73 height 18
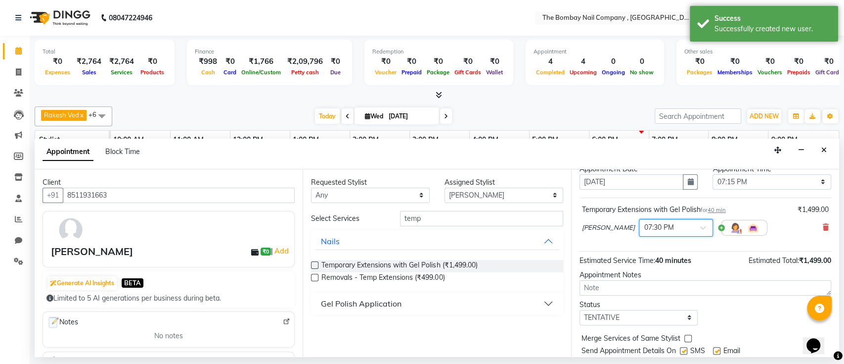
scroll to position [63, 0]
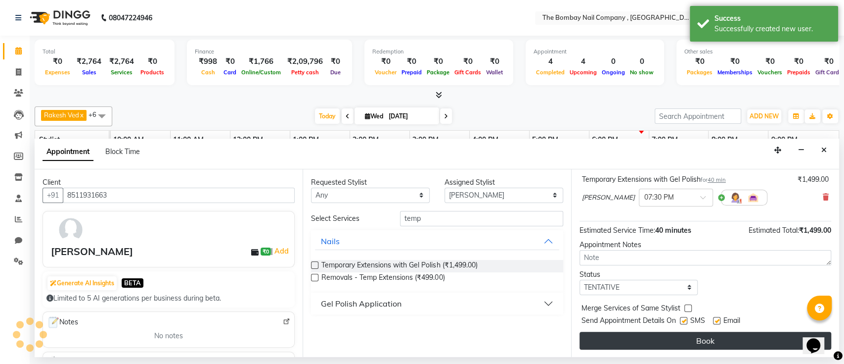
click at [671, 335] on button "Book" at bounding box center [706, 340] width 252 height 18
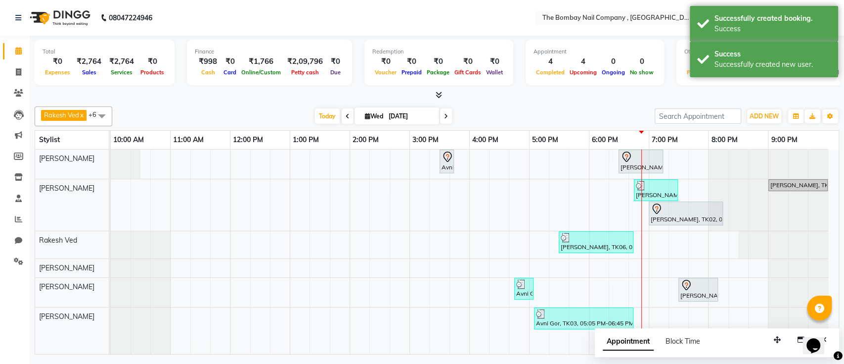
scroll to position [33, 0]
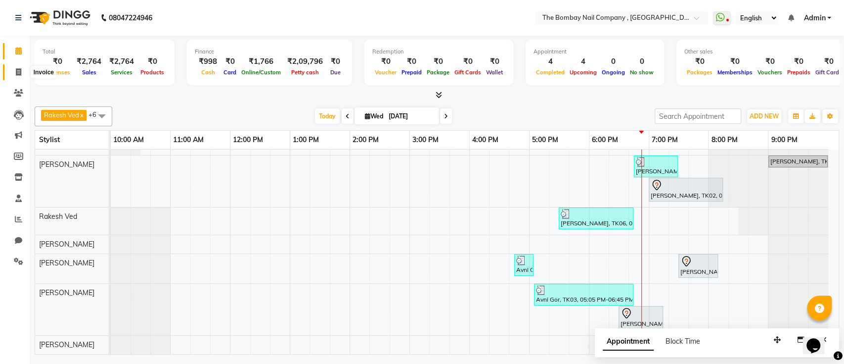
click at [18, 73] on icon at bounding box center [18, 71] width 5 height 7
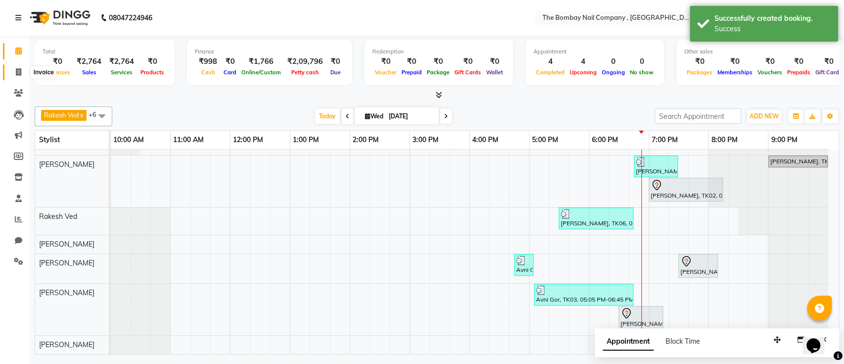
select select "service"
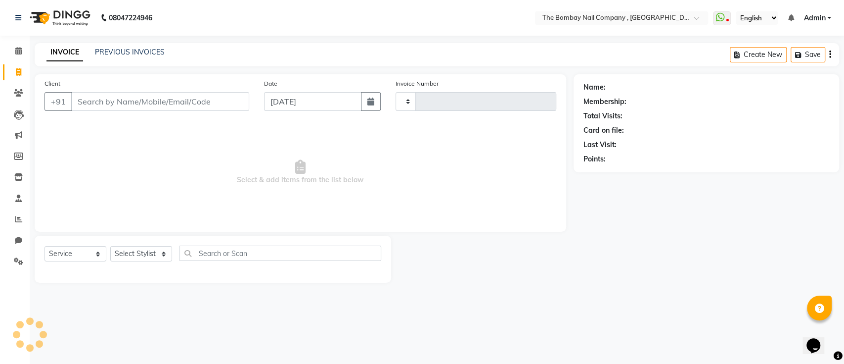
type input "0746"
select select "7684"
click at [114, 55] on link "PREVIOUS INVOICES" at bounding box center [130, 51] width 70 height 9
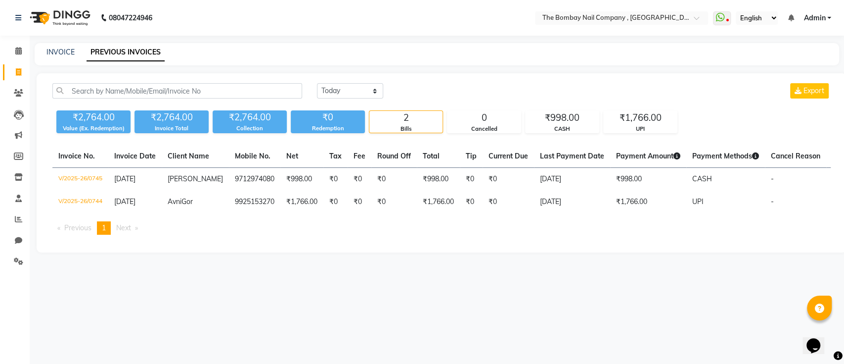
click at [61, 26] on img at bounding box center [59, 18] width 68 height 28
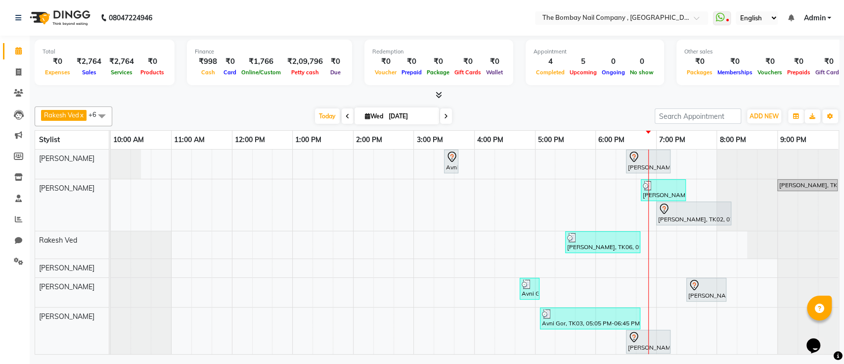
click at [51, 10] on img at bounding box center [59, 18] width 68 height 28
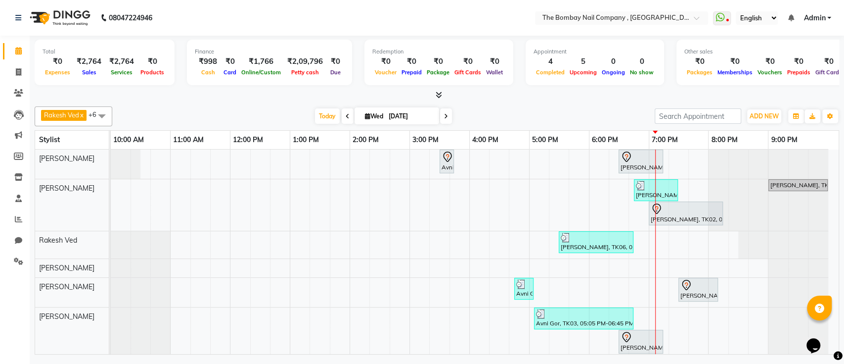
click at [446, 115] on icon at bounding box center [446, 116] width 4 height 6
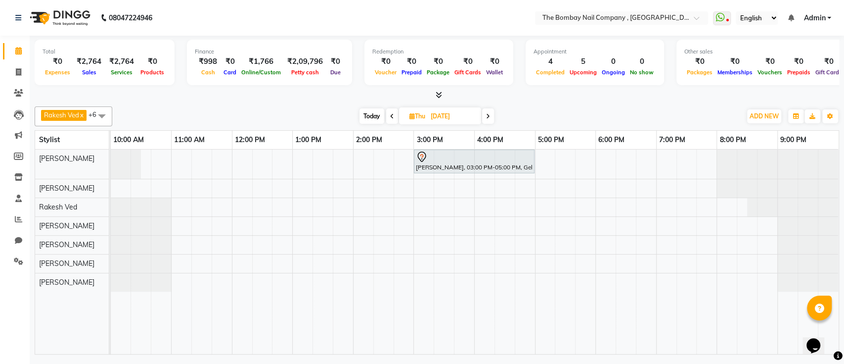
click at [374, 123] on span "Today" at bounding box center [372, 115] width 25 height 15
type input "[DATE]"
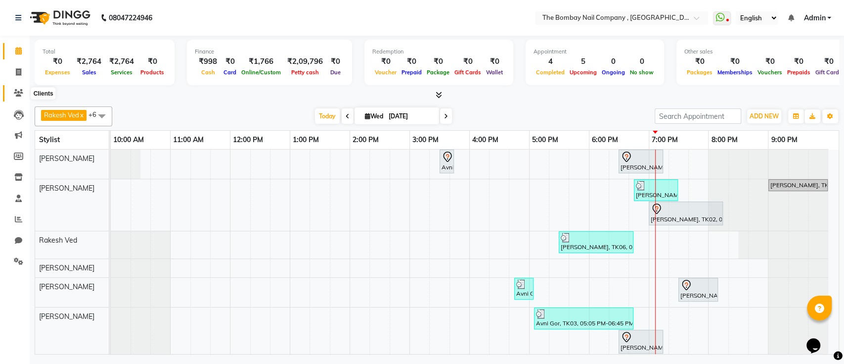
click at [20, 90] on icon at bounding box center [18, 92] width 9 height 7
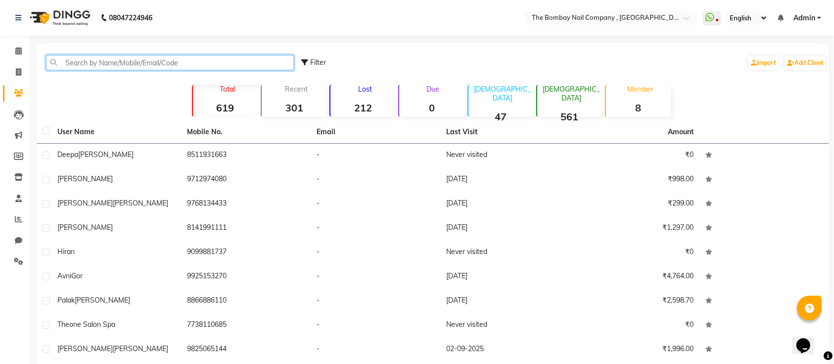
click at [142, 62] on input "text" at bounding box center [170, 62] width 248 height 15
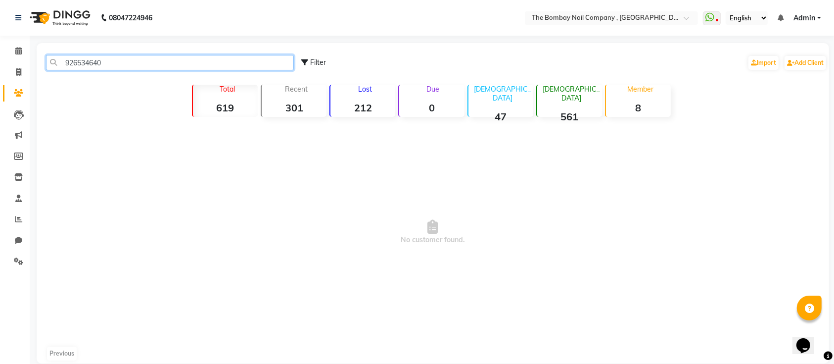
type input "9265346403"
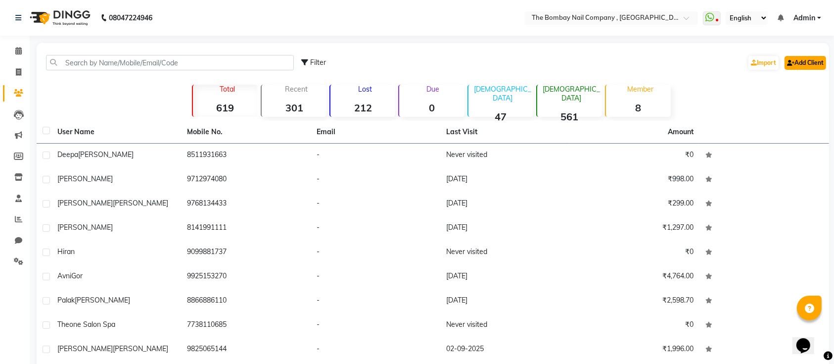
click at [805, 58] on link "Add Client" at bounding box center [805, 63] width 42 height 14
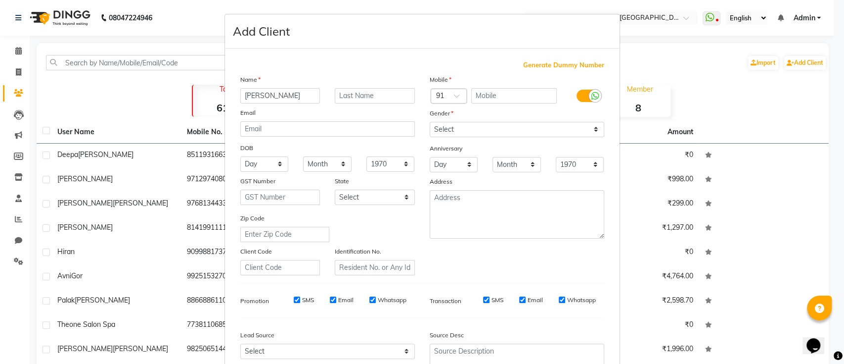
type input "[PERSON_NAME]"
click at [495, 94] on input "text" at bounding box center [514, 95] width 86 height 15
paste input "9265346403"
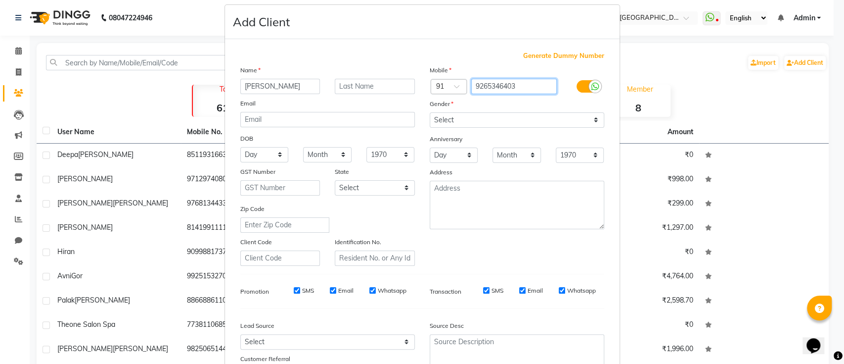
scroll to position [13, 0]
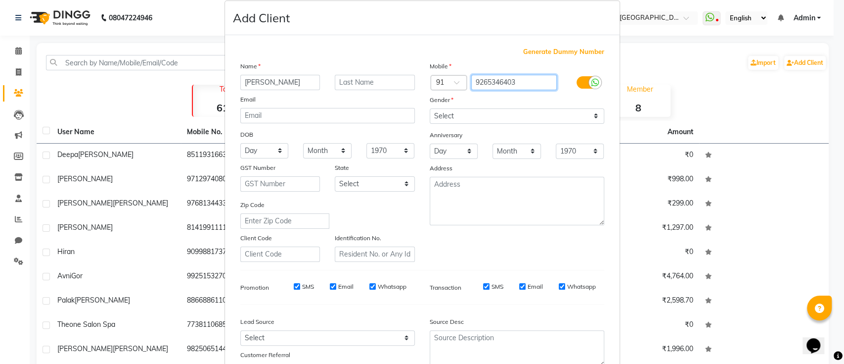
type input "9265346403"
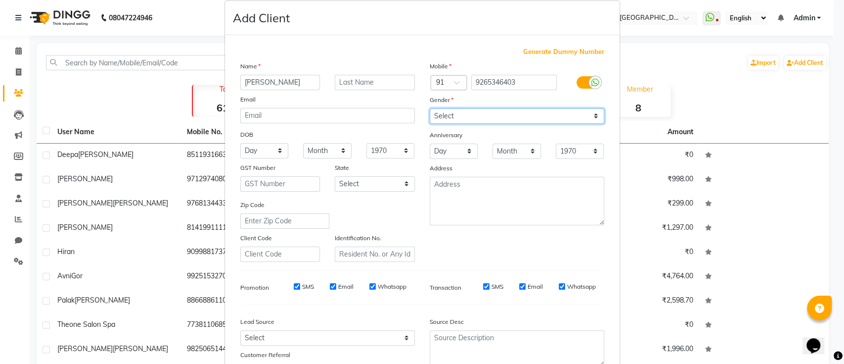
click at [450, 119] on select "Select [DEMOGRAPHIC_DATA] [DEMOGRAPHIC_DATA] Other Prefer Not To Say" at bounding box center [517, 115] width 175 height 15
click at [431, 111] on select "Select [DEMOGRAPHIC_DATA] [DEMOGRAPHIC_DATA] Other Prefer Not To Say" at bounding box center [517, 115] width 175 height 15
select select "[DEMOGRAPHIC_DATA]"
click at [430, 108] on select "Select [DEMOGRAPHIC_DATA] [DEMOGRAPHIC_DATA] Other Prefer Not To Say" at bounding box center [517, 115] width 175 height 15
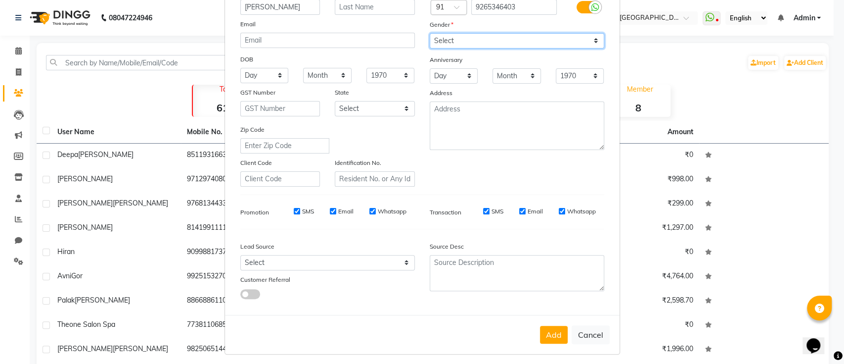
scroll to position [91, 0]
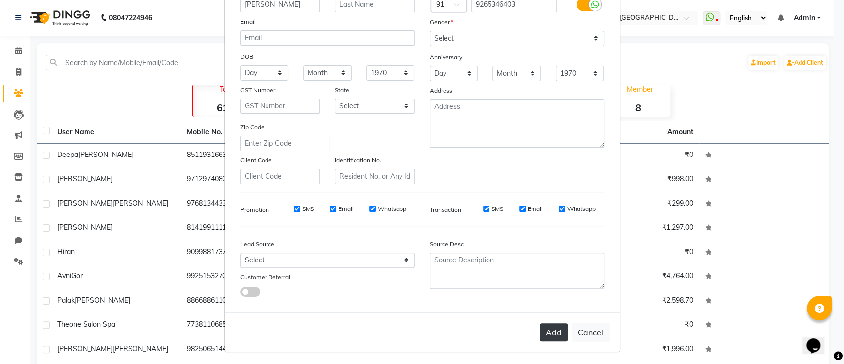
click at [544, 328] on button "Add" at bounding box center [554, 332] width 28 height 18
select select
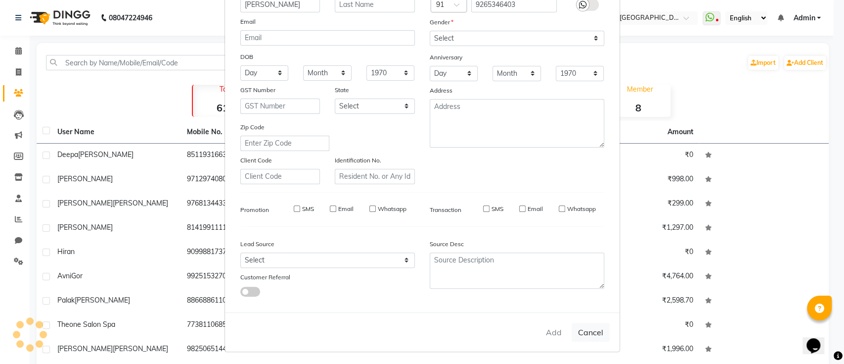
select select
checkbox input "false"
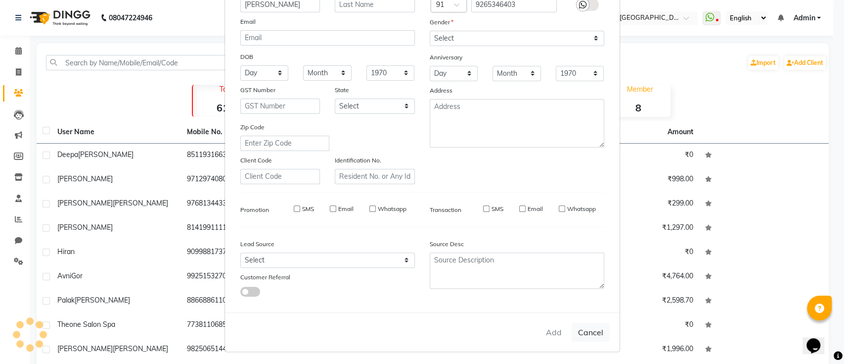
checkbox input "false"
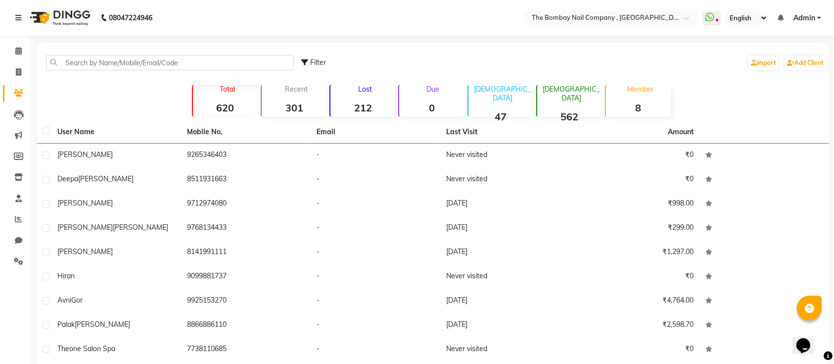
click at [79, 17] on img at bounding box center [59, 18] width 68 height 28
